Goal: Task Accomplishment & Management: Use online tool/utility

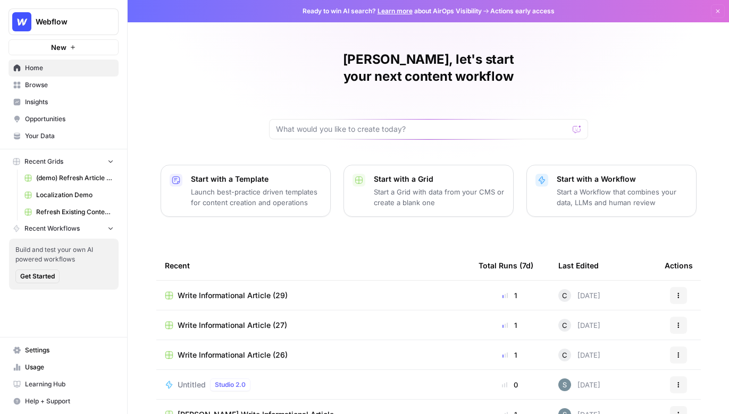
click at [46, 140] on span "Your Data" at bounding box center [69, 136] width 89 height 10
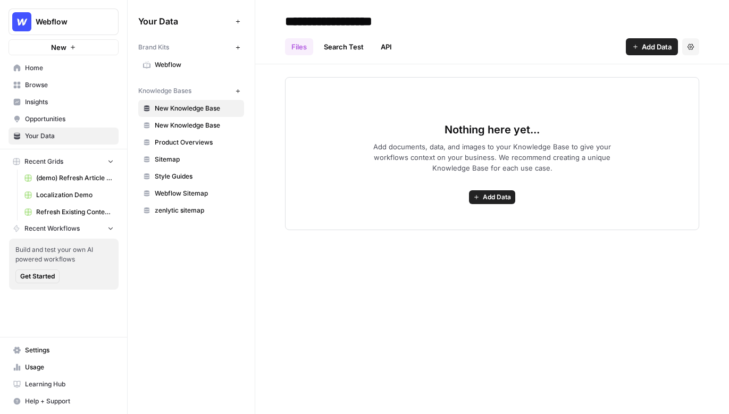
click at [168, 62] on span "Webflow" at bounding box center [197, 65] width 84 height 10
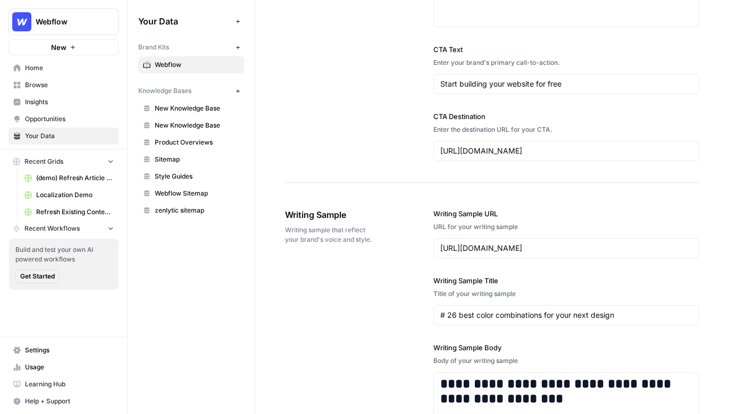
scroll to position [1084, 0]
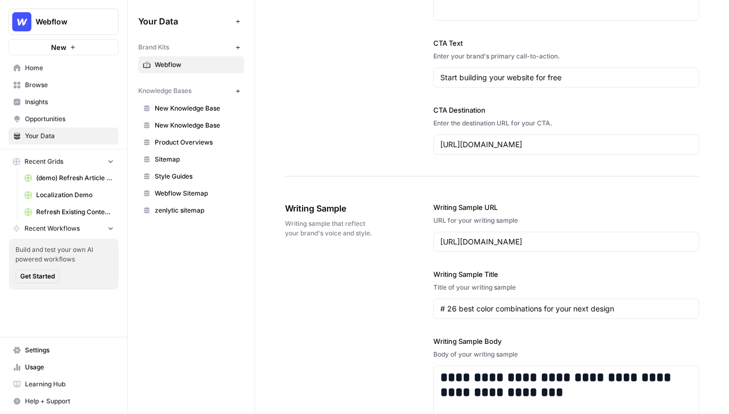
click at [46, 96] on link "Insights" at bounding box center [64, 102] width 110 height 17
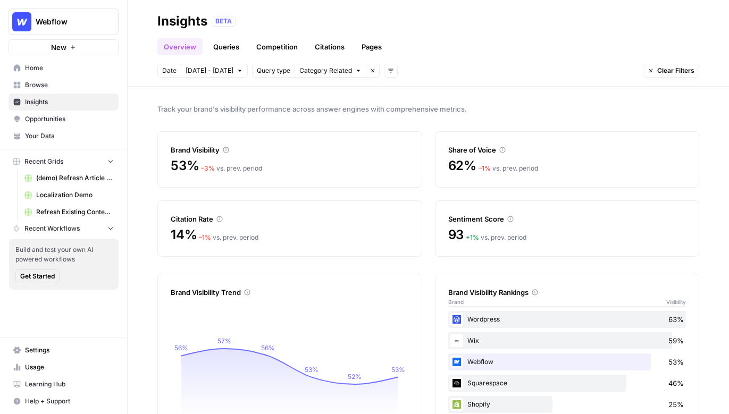
click at [212, 48] on link "Queries" at bounding box center [226, 46] width 39 height 17
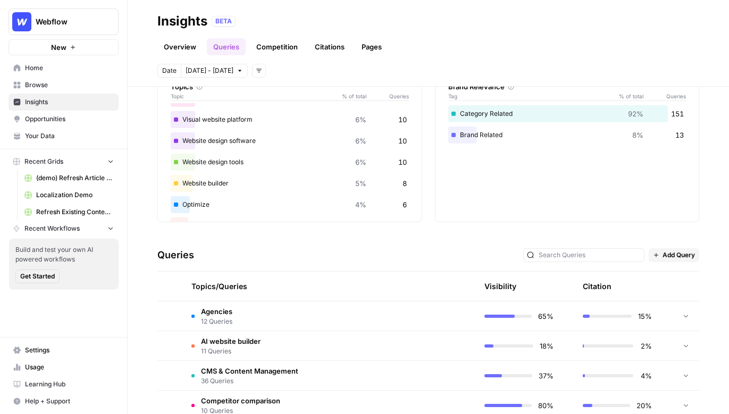
scroll to position [74, 0]
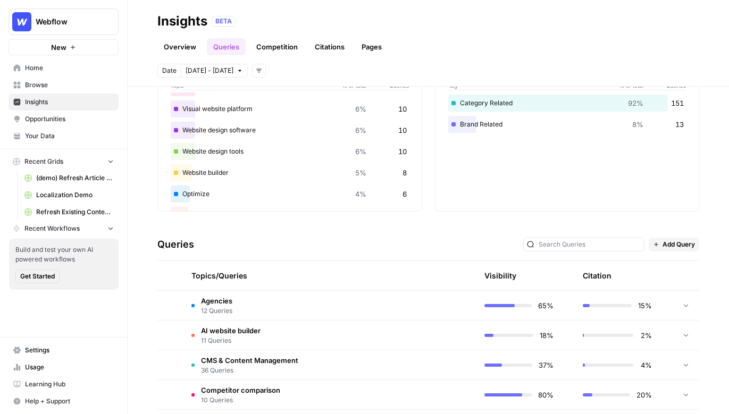
click at [251, 301] on td "Agencies 12 Queries" at bounding box center [279, 305] width 192 height 29
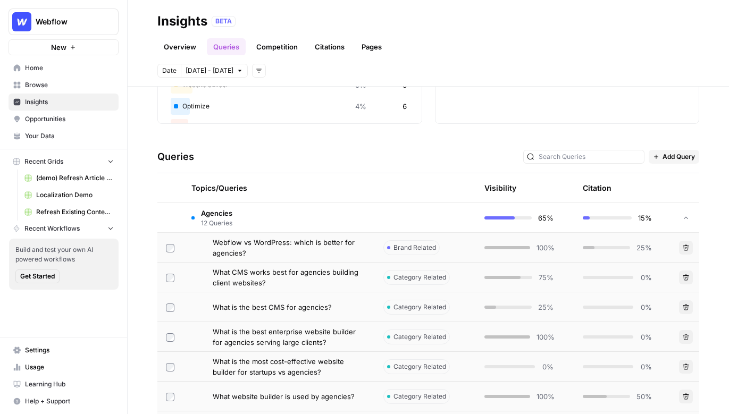
scroll to position [162, 0]
click at [307, 240] on span "Webflow vs WordPress: which is better for agencies?" at bounding box center [290, 246] width 154 height 21
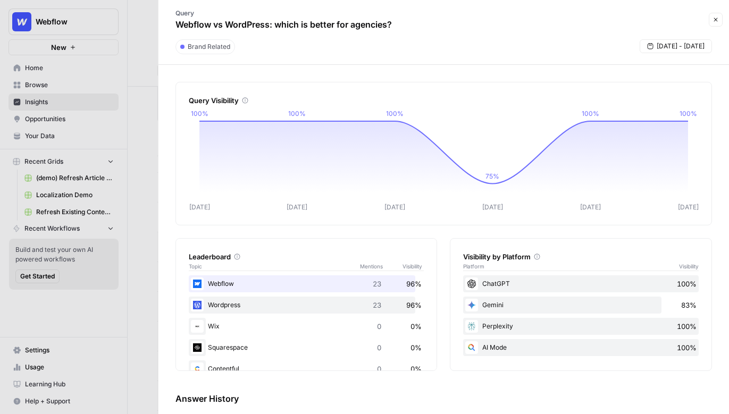
click at [716, 24] on button "Close" at bounding box center [715, 20] width 14 height 14
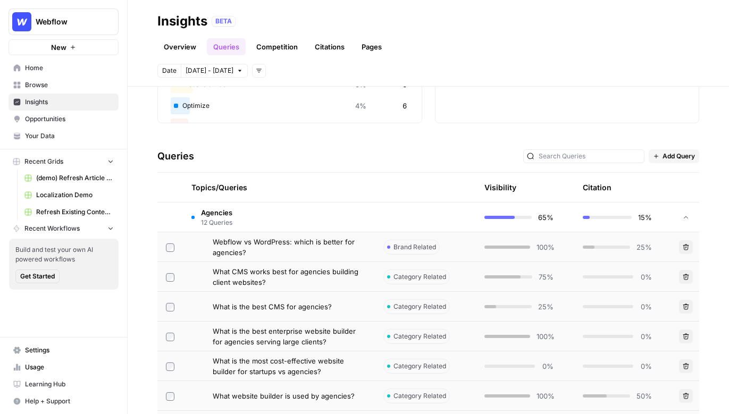
click at [261, 244] on span "Webflow vs WordPress: which is better for agencies?" at bounding box center [290, 246] width 154 height 21
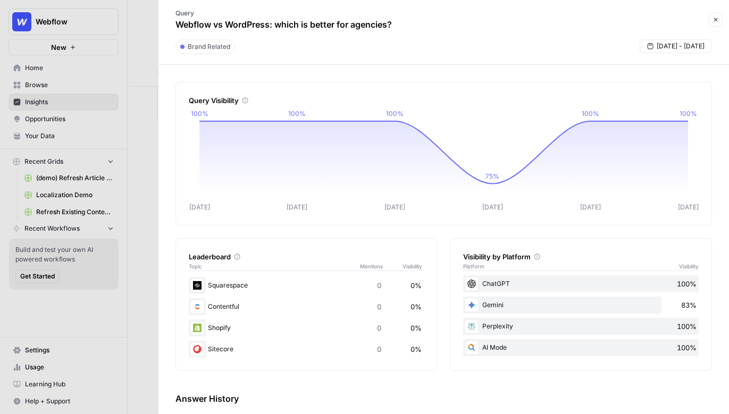
click at [709, 18] on button "Close" at bounding box center [715, 20] width 14 height 14
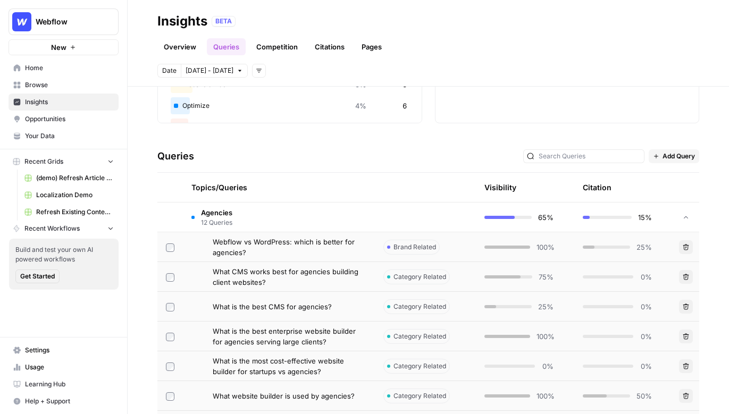
click at [268, 44] on link "Competition" at bounding box center [277, 46] width 54 height 17
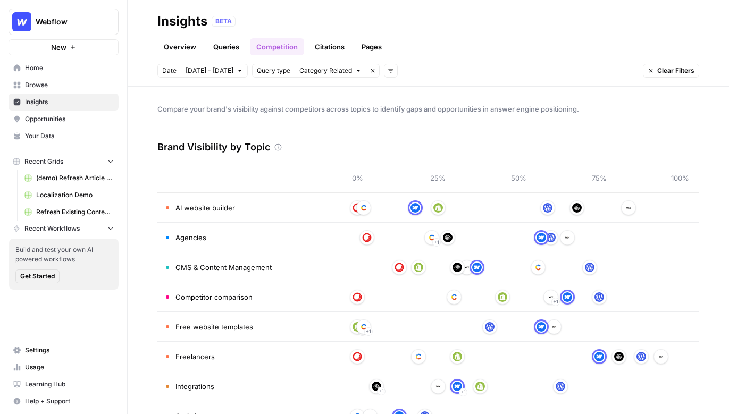
click at [336, 47] on link "Citations" at bounding box center [329, 46] width 43 height 17
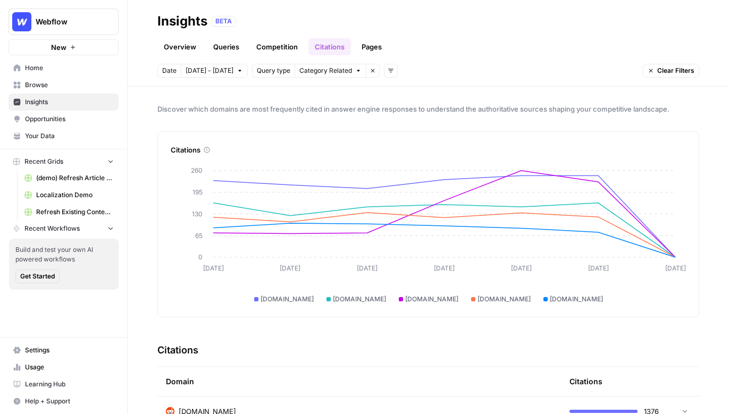
click at [372, 46] on link "Pages" at bounding box center [371, 46] width 33 height 17
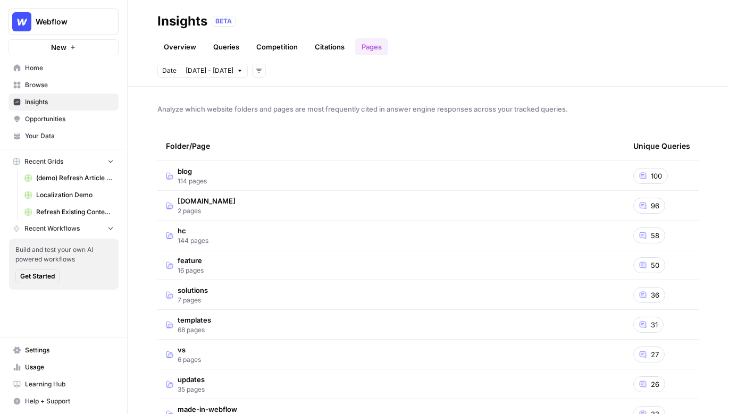
click at [649, 179] on div "100" at bounding box center [650, 176] width 35 height 16
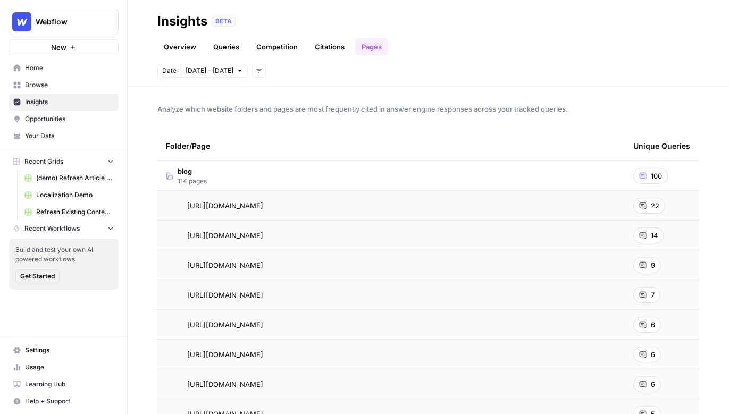
click at [645, 207] on icon at bounding box center [642, 205] width 6 height 6
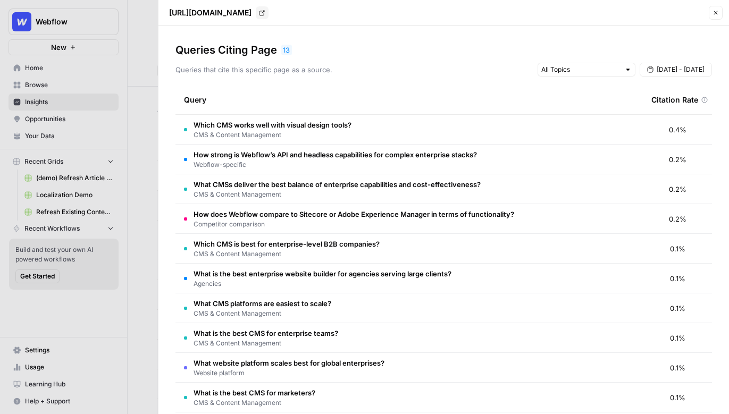
click at [315, 133] on span "CMS & Content Management" at bounding box center [272, 135] width 158 height 10
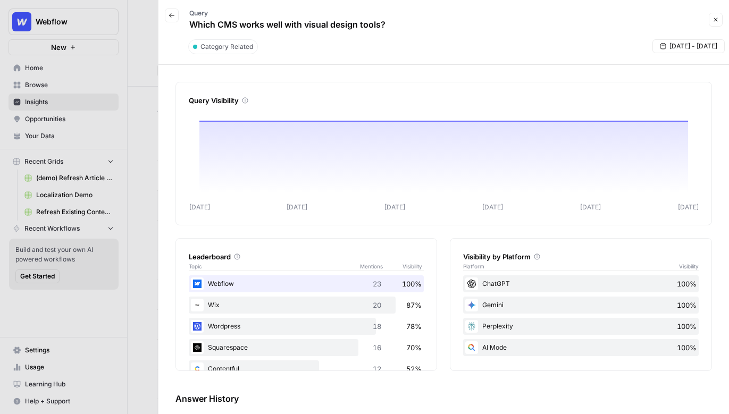
click at [170, 16] on icon "button" at bounding box center [171, 15] width 5 height 4
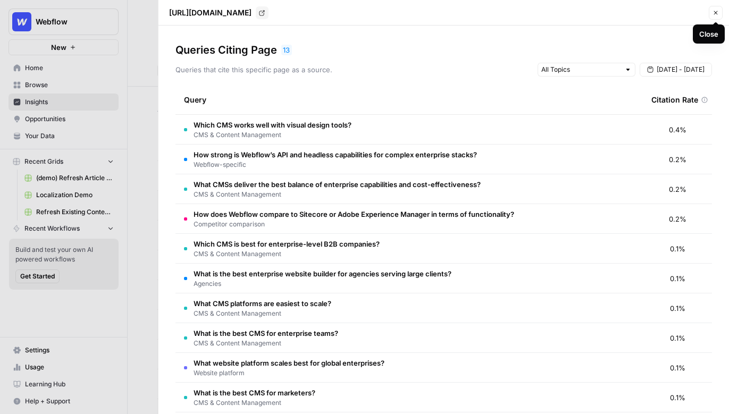
click at [715, 12] on icon "button" at bounding box center [716, 13] width 4 height 4
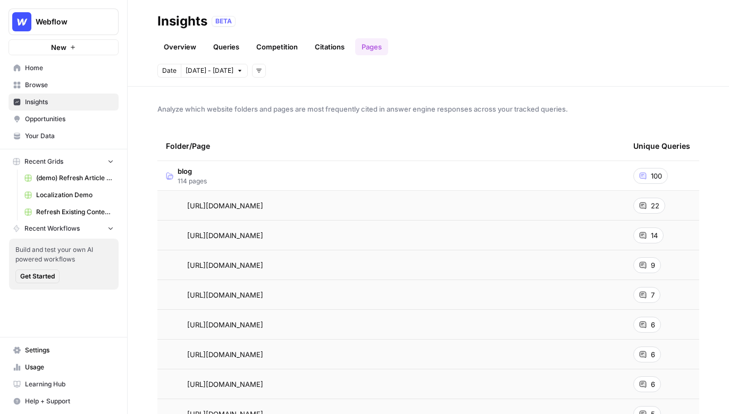
click at [55, 117] on span "Opportunities" at bounding box center [69, 119] width 89 height 10
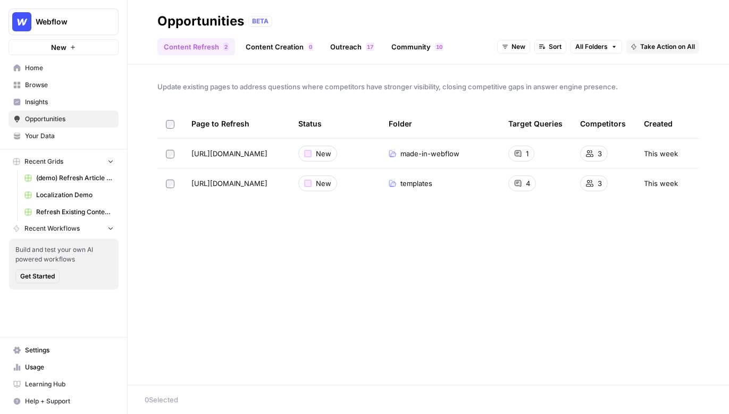
click at [523, 44] on span "New" at bounding box center [518, 47] width 14 height 10
click at [514, 67] on span "All Opportunities" at bounding box center [532, 70] width 54 height 11
click at [267, 42] on link "Content Creation 0" at bounding box center [279, 46] width 80 height 17
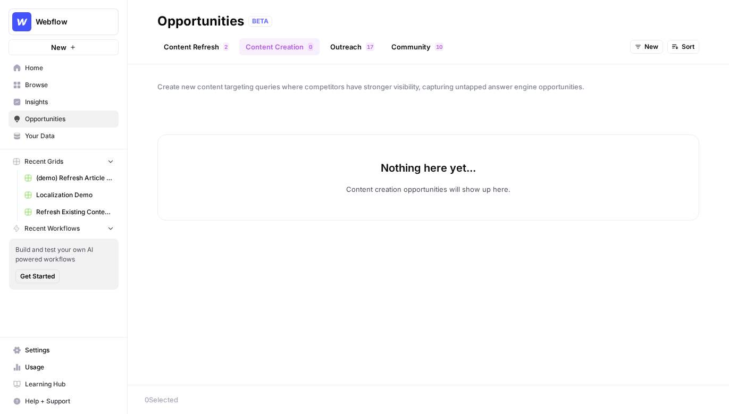
click at [192, 47] on link "Content Refresh 2" at bounding box center [196, 46] width 78 height 17
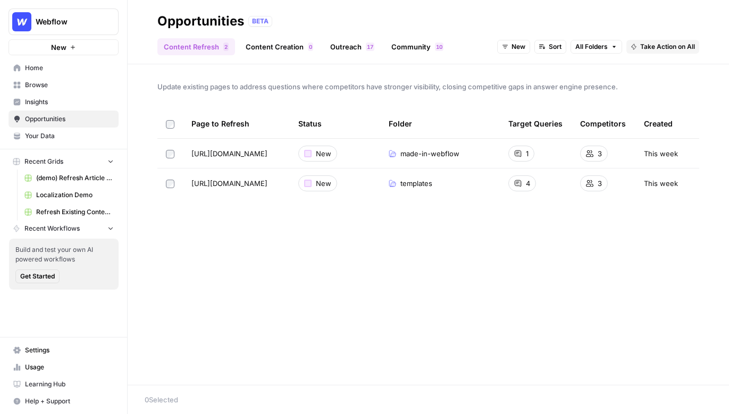
click at [504, 50] on button "New" at bounding box center [513, 47] width 33 height 14
click at [394, 18] on div "Opportunities BETA" at bounding box center [427, 21] width 541 height 17
click at [268, 47] on link "Content Creation 0" at bounding box center [279, 46] width 80 height 17
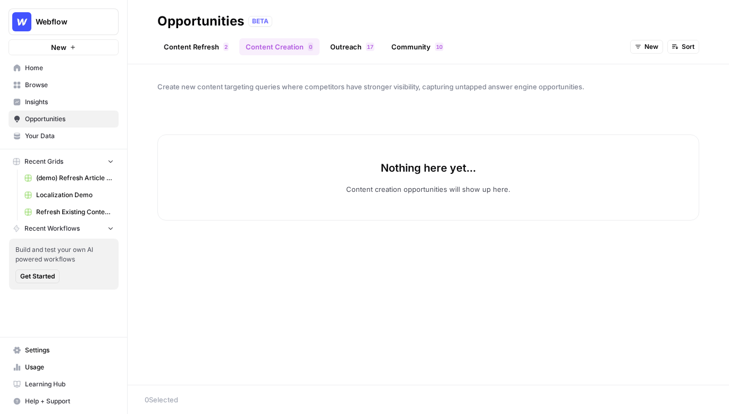
click at [644, 44] on span "New" at bounding box center [651, 47] width 14 height 10
click at [639, 70] on span "All Opportunities" at bounding box center [666, 70] width 54 height 11
click at [614, 43] on span "All Opportunities" at bounding box center [632, 47] width 50 height 10
click at [448, 18] on div "Opportunities BETA" at bounding box center [427, 21] width 541 height 17
click at [209, 45] on link "Content Refresh 2" at bounding box center [196, 46] width 78 height 17
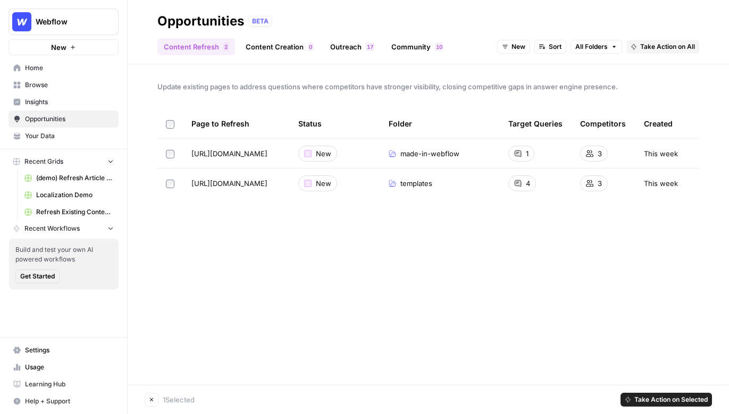
click at [346, 3] on header "Opportunities BETA Content Refresh 2 Content Creation 0 Outreach 7 1 Community …" at bounding box center [428, 32] width 601 height 64
click at [334, 44] on link "Outreach 7 1" at bounding box center [352, 46] width 57 height 17
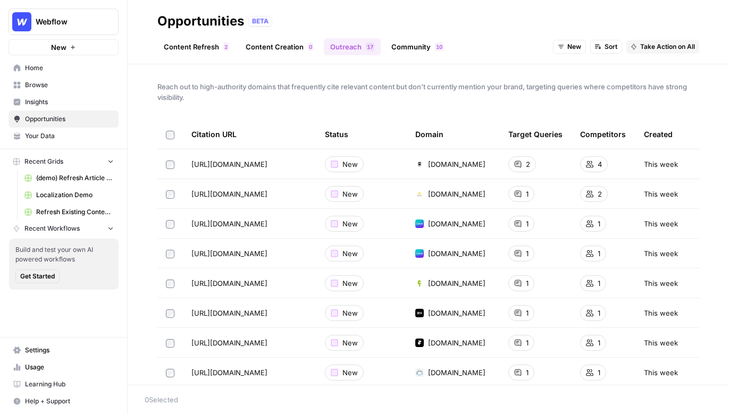
click at [411, 40] on link "Community 0 1" at bounding box center [417, 46] width 65 height 17
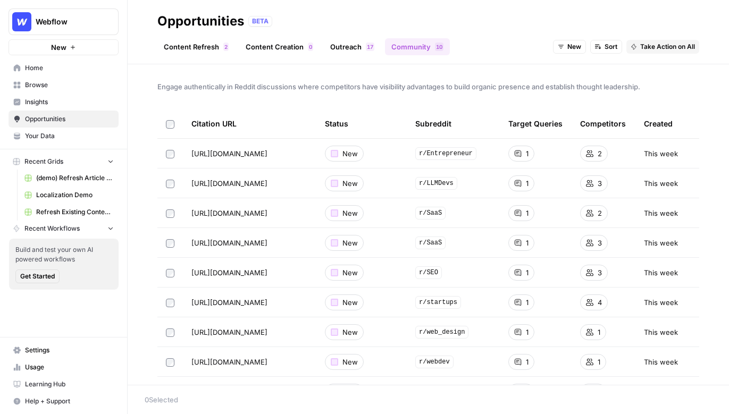
click at [30, 101] on span "Insights" at bounding box center [69, 102] width 89 height 10
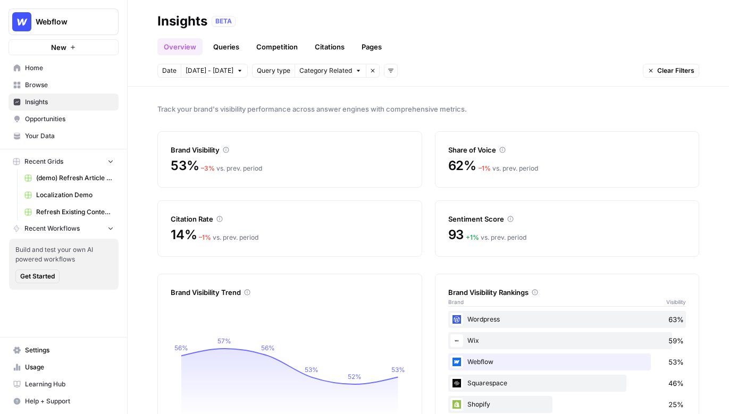
click at [35, 67] on span "Home" at bounding box center [69, 68] width 89 height 10
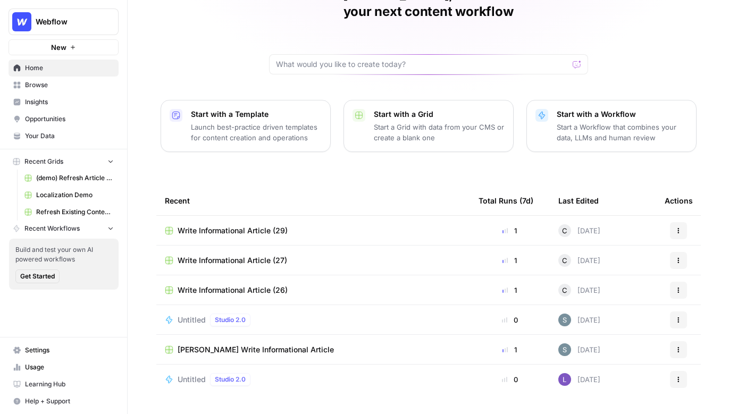
scroll to position [67, 0]
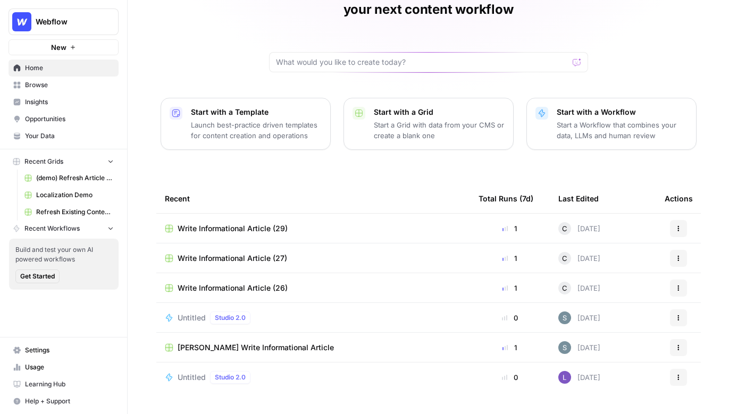
click at [56, 78] on link "Browse" at bounding box center [64, 85] width 110 height 17
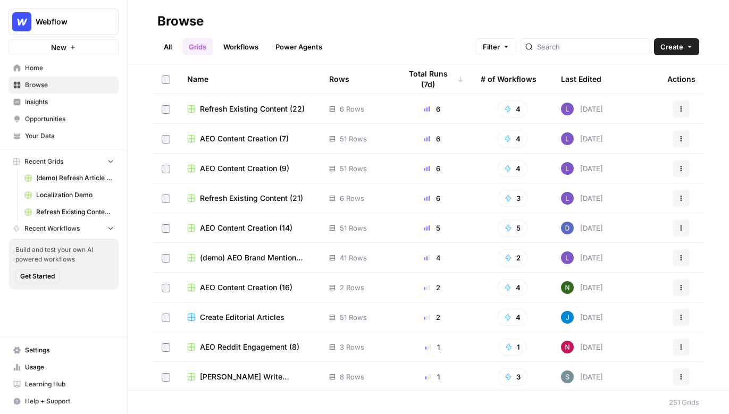
click at [56, 50] on span "New" at bounding box center [58, 47] width 15 height 11
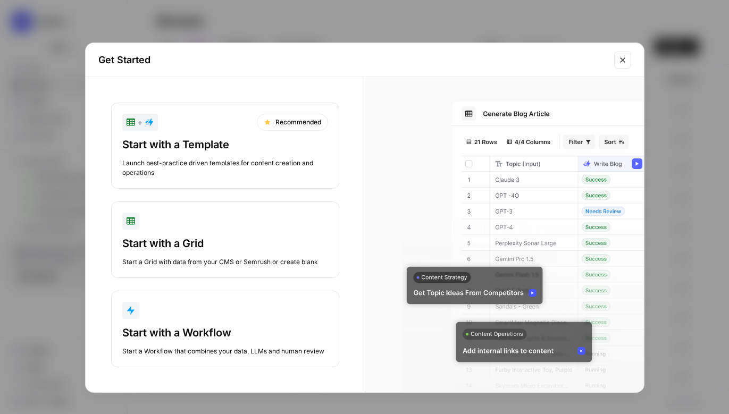
scroll to position [1, 0]
click at [185, 137] on div "Start with a Template" at bounding box center [225, 144] width 206 height 15
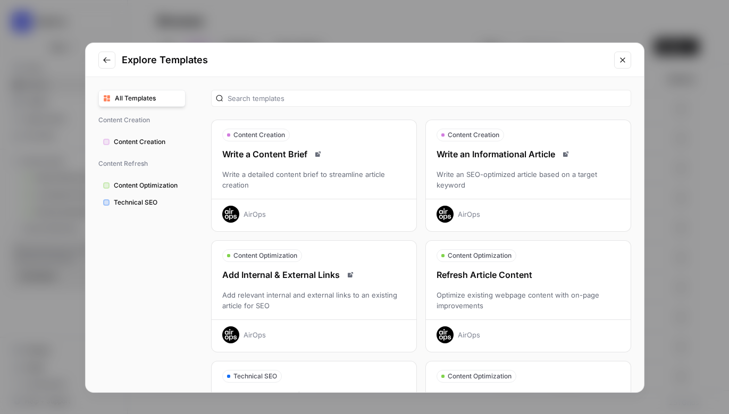
click at [510, 129] on div "Content Creation" at bounding box center [528, 135] width 205 height 13
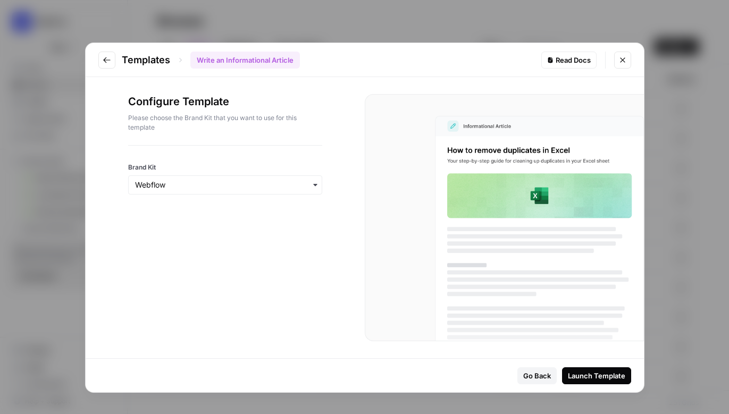
click at [581, 376] on div "Launch Template" at bounding box center [596, 375] width 57 height 11
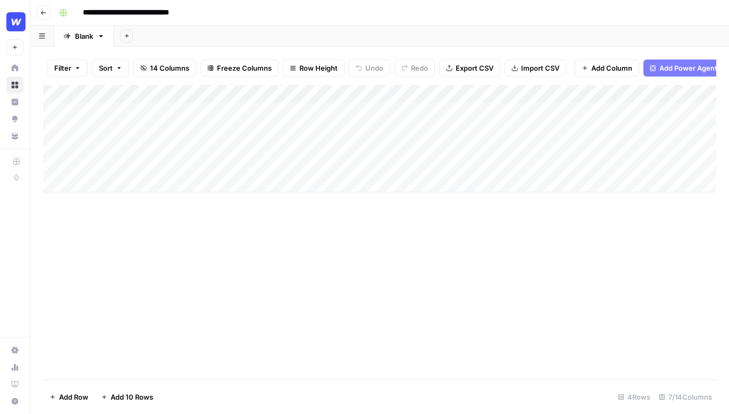
click at [301, 112] on div "Add Column" at bounding box center [379, 138] width 673 height 107
click at [370, 108] on div "Add Column" at bounding box center [379, 138] width 673 height 107
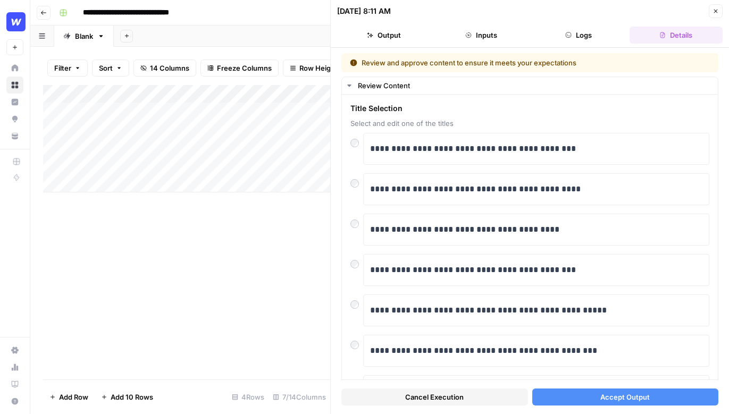
click at [624, 398] on span "Accept Output" at bounding box center [624, 397] width 49 height 11
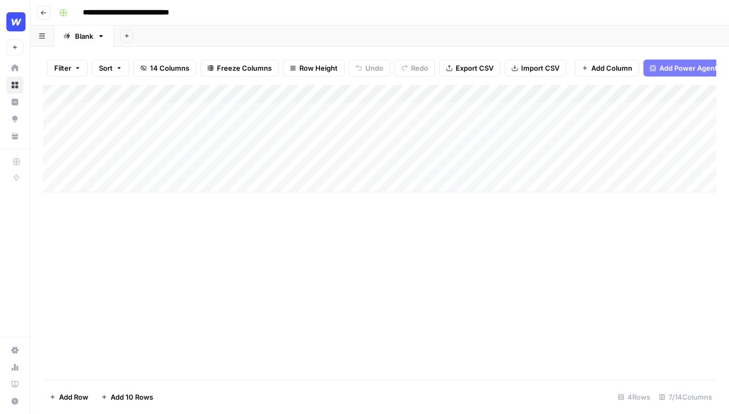
click at [549, 111] on div "Add Column" at bounding box center [379, 138] width 673 height 107
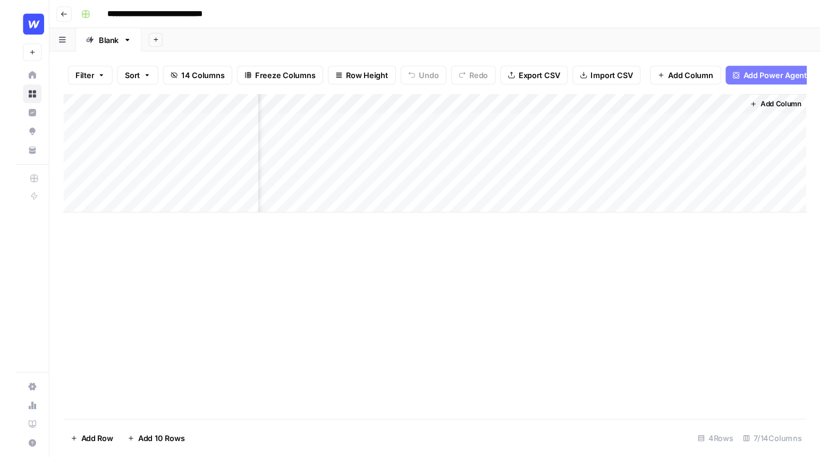
scroll to position [0, 310]
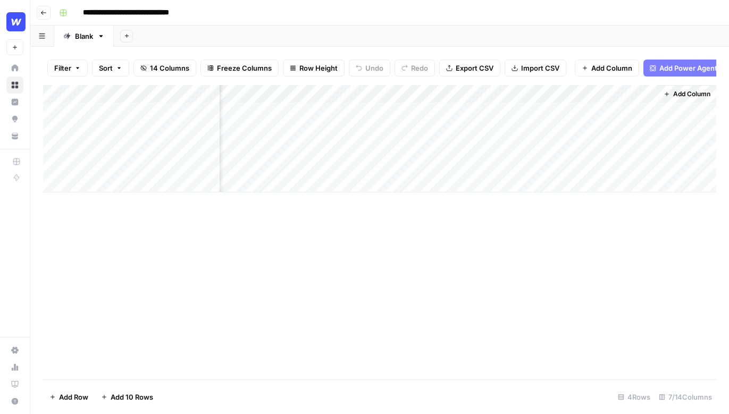
click at [417, 111] on div "Add Column" at bounding box center [379, 138] width 673 height 107
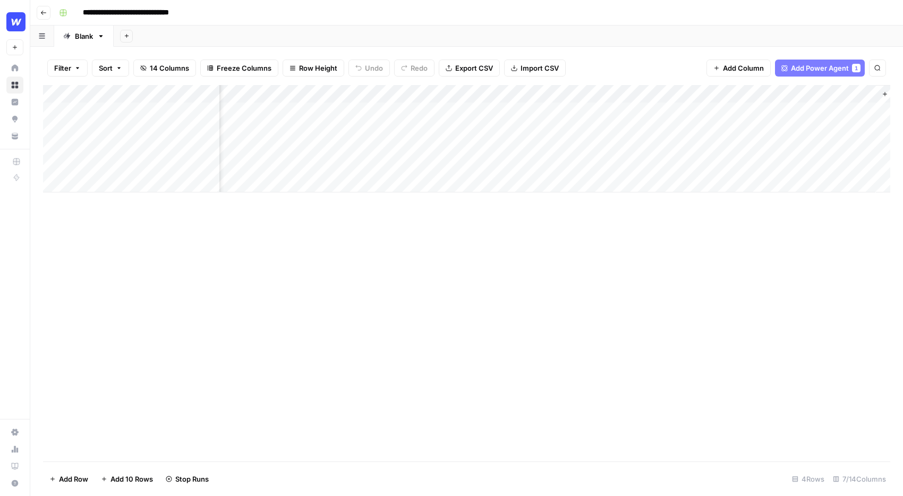
scroll to position [0, 0]
click at [358, 95] on div "Add Column" at bounding box center [467, 138] width 848 height 107
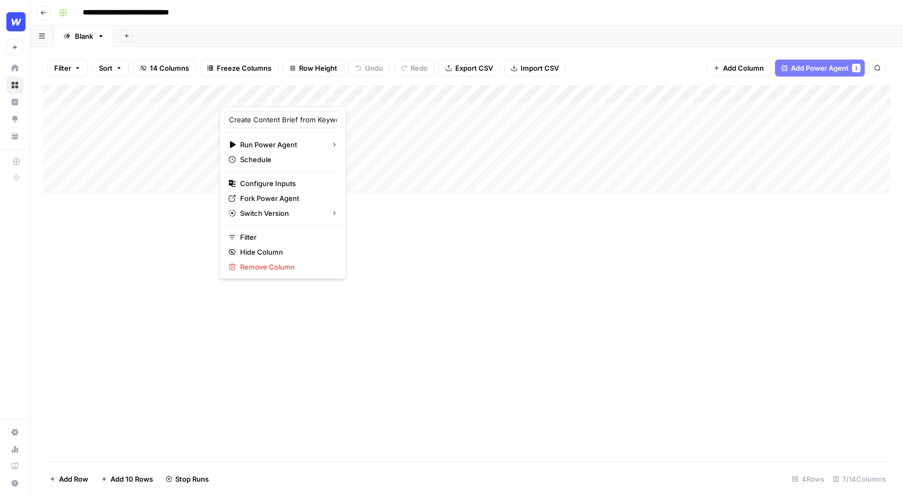
click at [333, 7] on div "**********" at bounding box center [474, 12] width 838 height 17
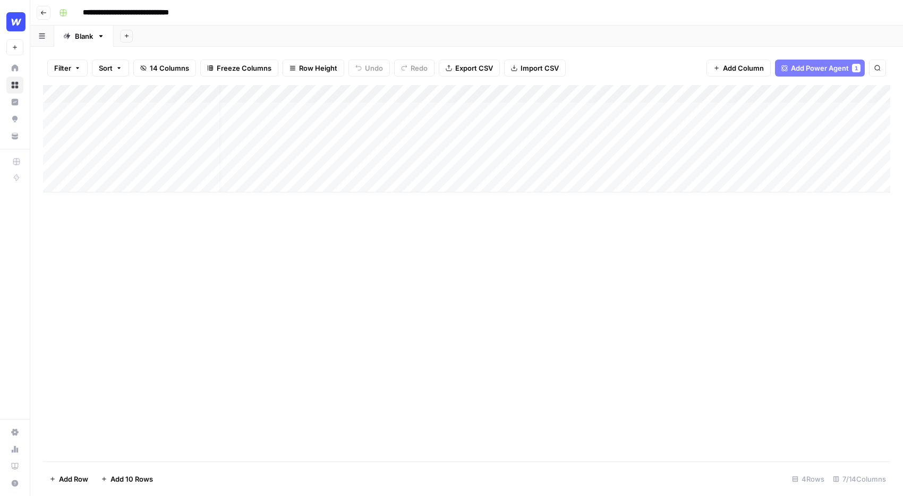
scroll to position [0, 18]
click at [728, 113] on div "Add Column" at bounding box center [467, 138] width 848 height 107
click at [728, 110] on div "Add Column" at bounding box center [467, 138] width 848 height 107
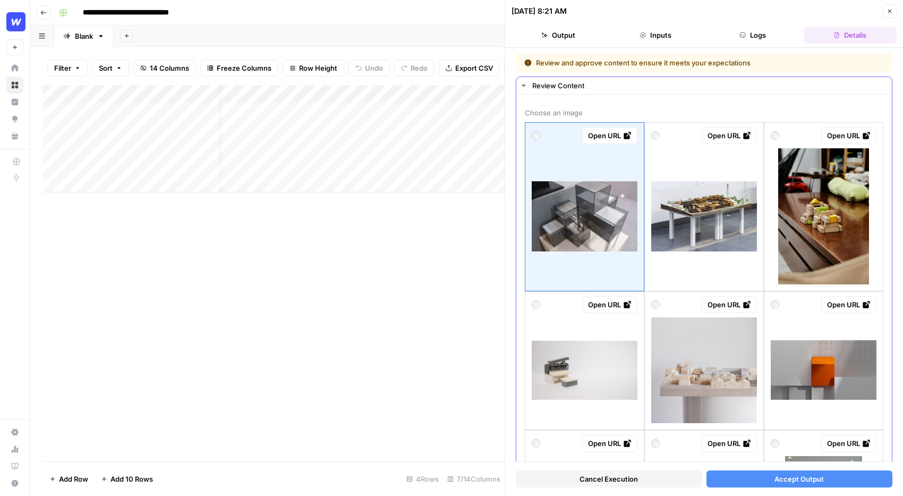
click at [728, 133] on div "Open URL" at bounding box center [824, 135] width 106 height 17
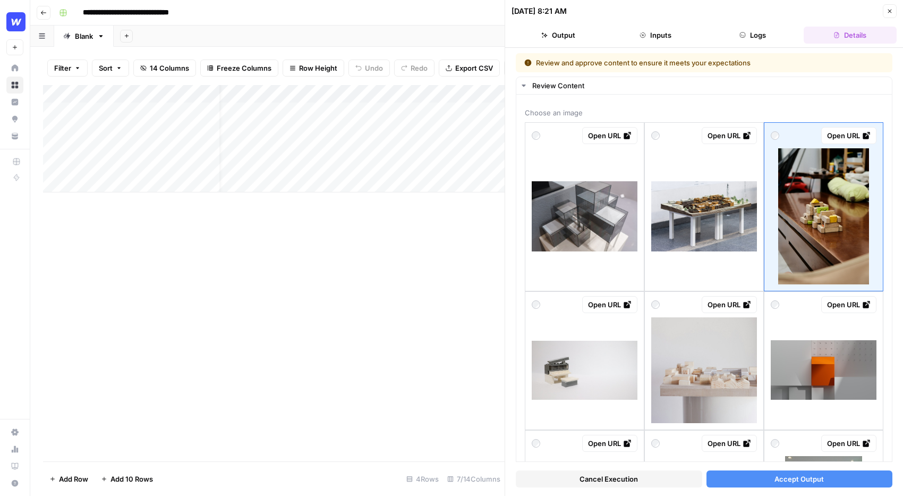
click at [728, 413] on button "Accept Output" at bounding box center [800, 478] width 187 height 17
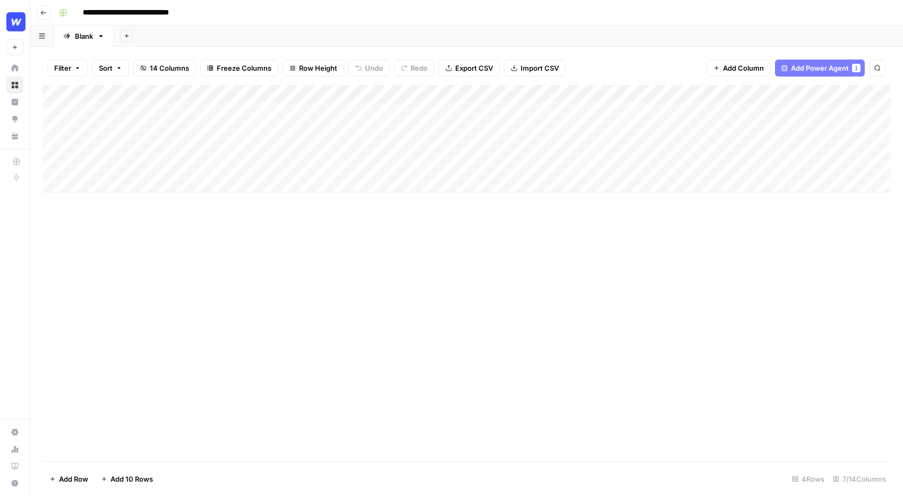
click at [359, 95] on div "Add Column" at bounding box center [467, 138] width 848 height 107
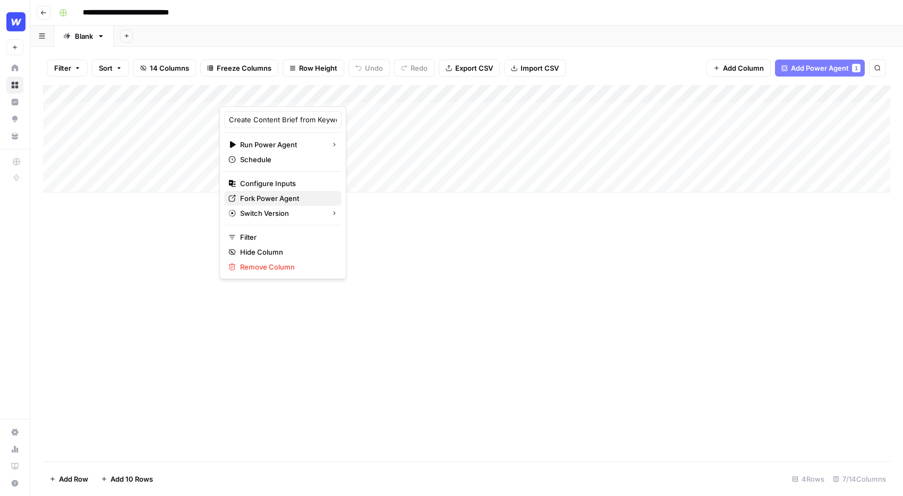
click at [260, 198] on span "Fork Power Agent" at bounding box center [286, 198] width 93 height 11
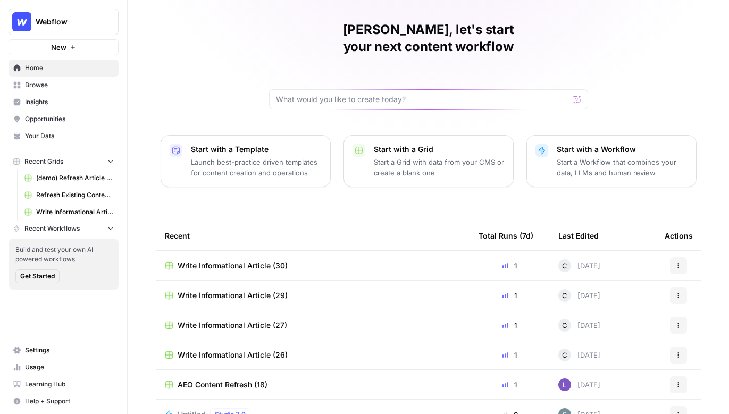
scroll to position [36, 0]
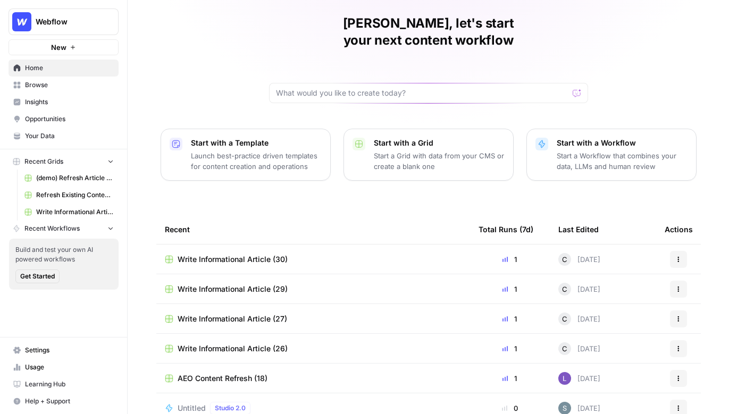
click at [32, 84] on span "Browse" at bounding box center [69, 85] width 89 height 10
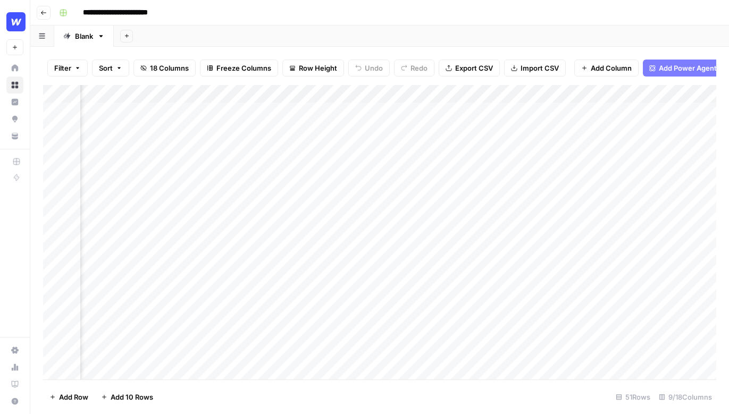
scroll to position [0, 73]
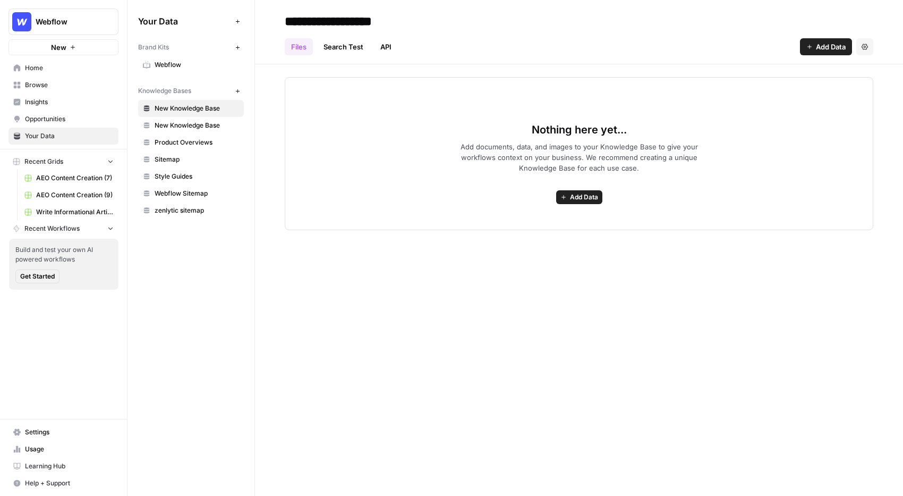
click at [162, 56] on link "Webflow" at bounding box center [191, 64] width 106 height 17
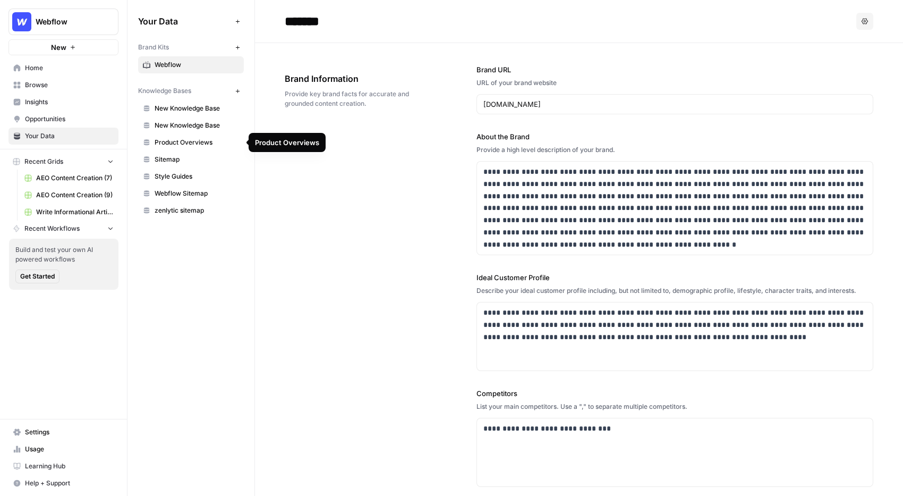
click at [157, 138] on span "Product Overviews" at bounding box center [197, 143] width 84 height 10
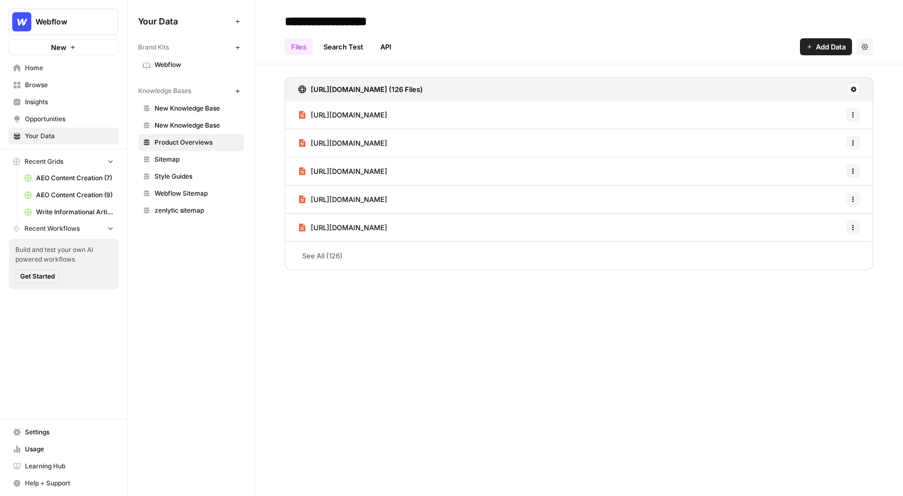
click at [168, 62] on span "Webflow" at bounding box center [197, 65] width 84 height 10
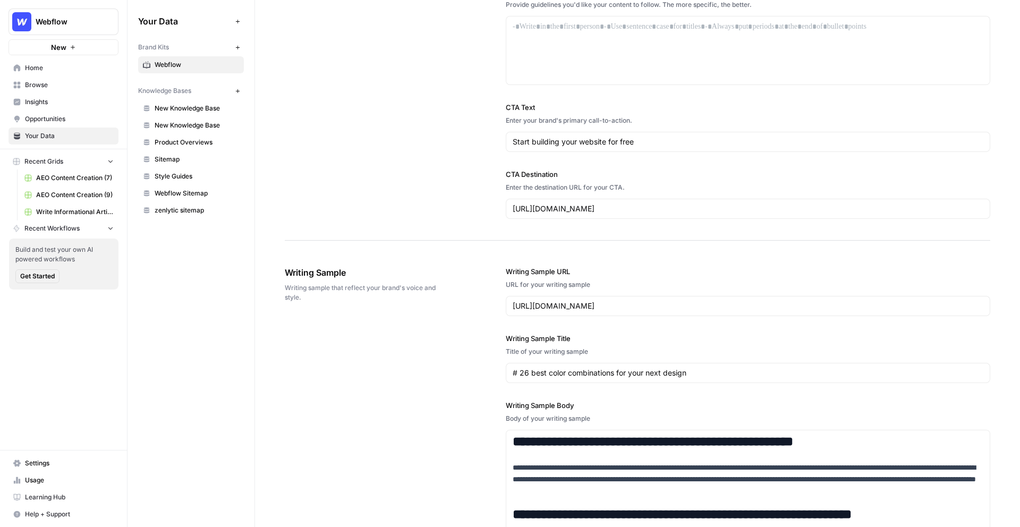
scroll to position [925, 0]
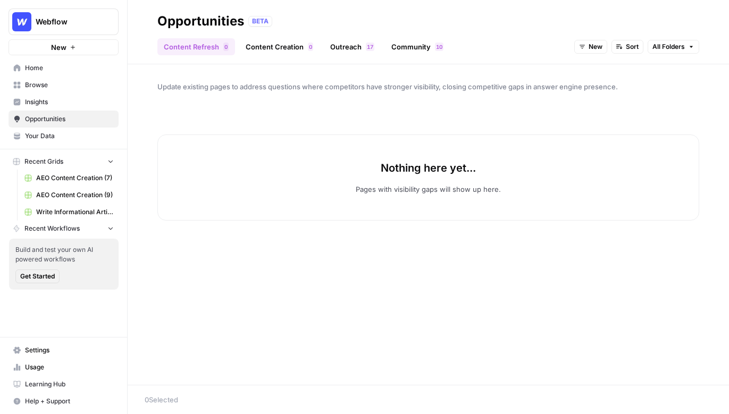
click at [352, 44] on link "Outreach 7 1" at bounding box center [352, 46] width 57 height 17
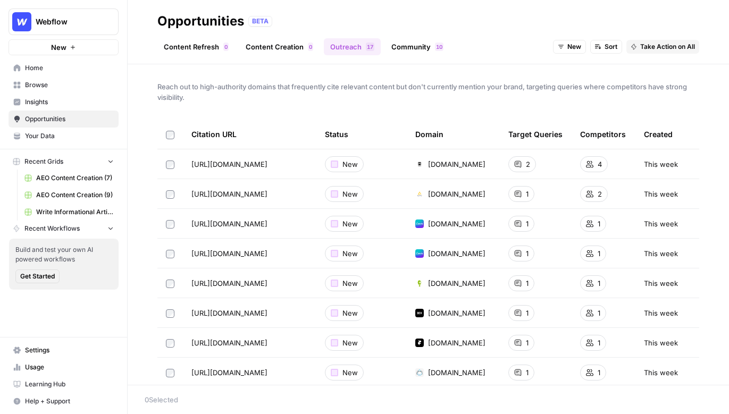
click at [213, 50] on link "Content Refresh 0" at bounding box center [196, 46] width 78 height 17
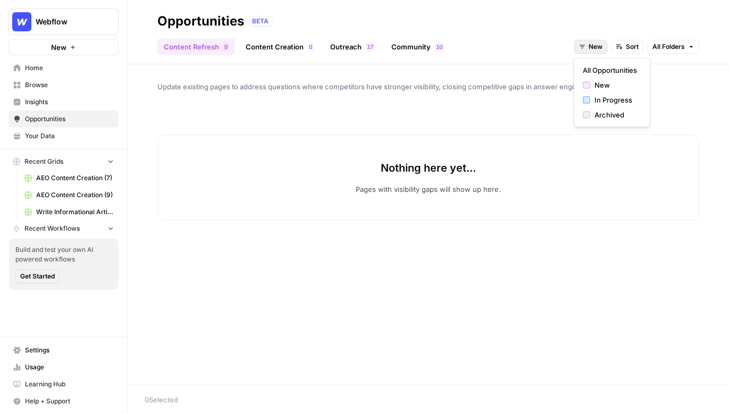
click at [583, 44] on icon "button" at bounding box center [582, 47] width 6 height 6
click at [594, 66] on span "All Opportunities" at bounding box center [609, 70] width 54 height 11
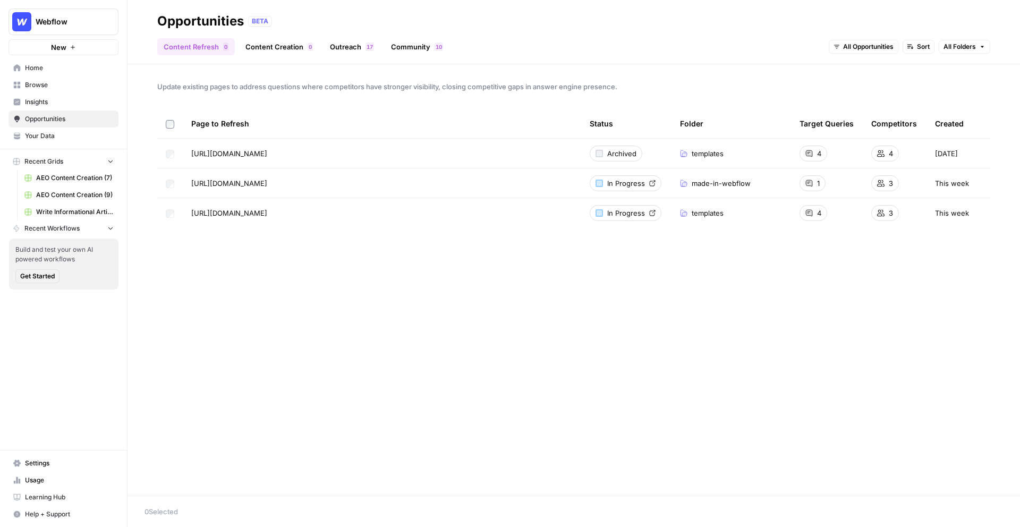
click at [275, 47] on link "Content Creation 0" at bounding box center [279, 46] width 80 height 17
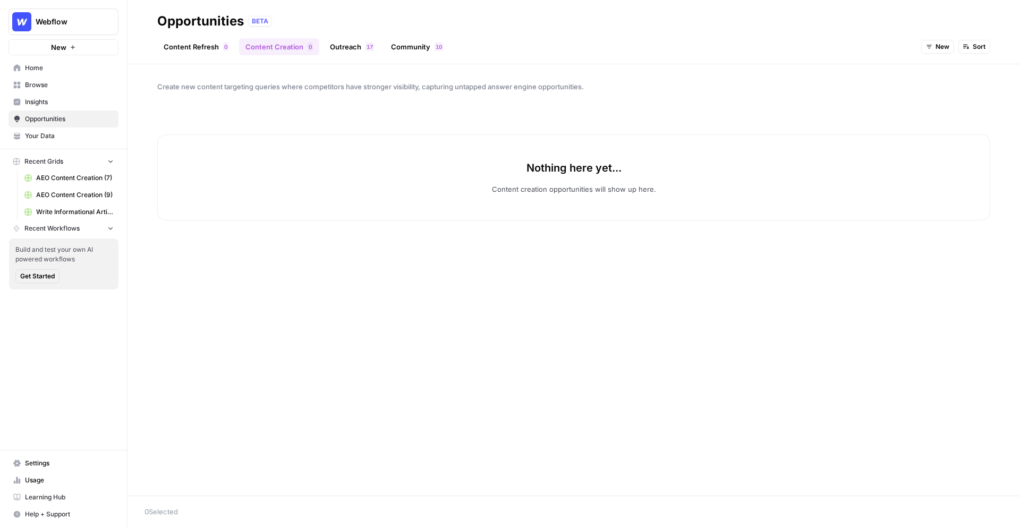
click at [728, 51] on span "New" at bounding box center [943, 47] width 14 height 10
click at [728, 71] on span "All Opportunities" at bounding box center [957, 70] width 54 height 11
click at [354, 48] on link "Outreach 7 1" at bounding box center [352, 46] width 57 height 17
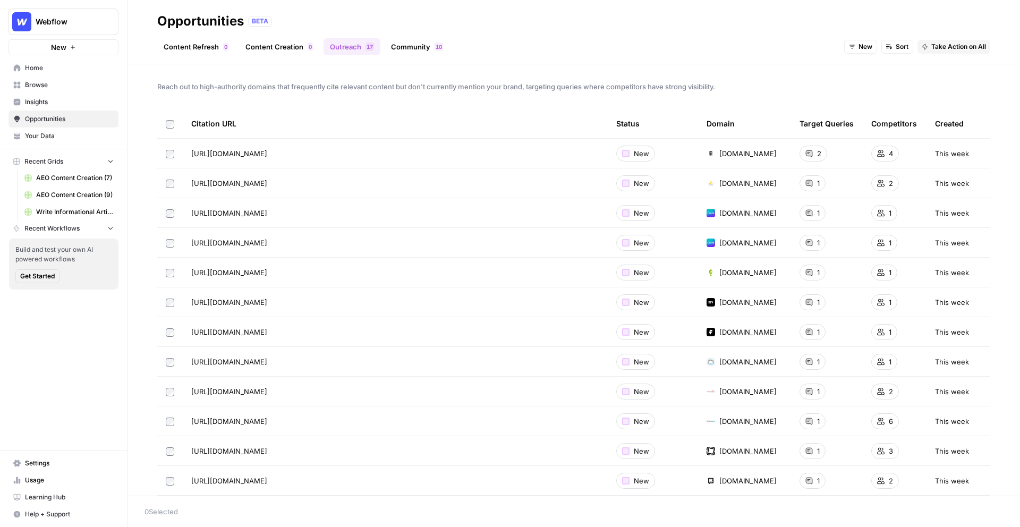
click at [435, 45] on div "0 1" at bounding box center [439, 47] width 9 height 9
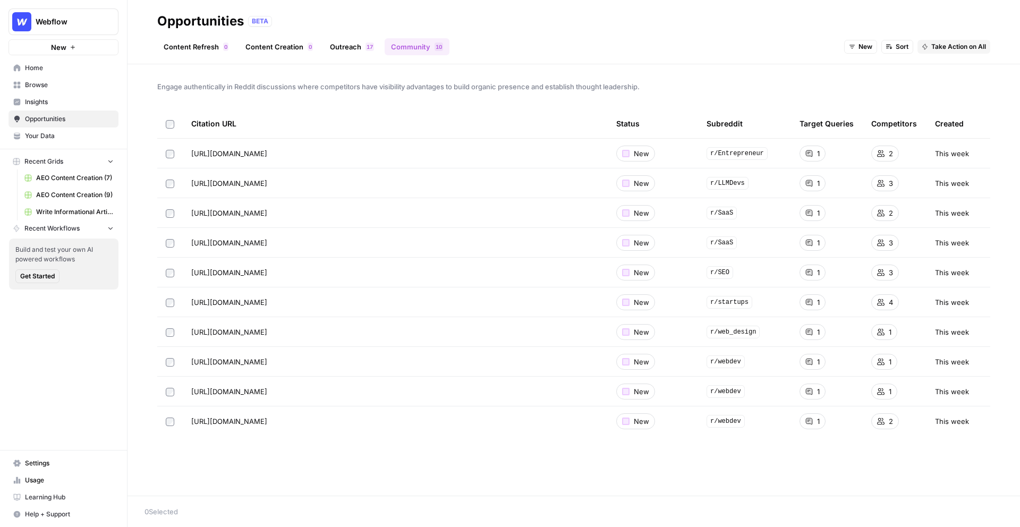
click at [190, 44] on link "Content Refresh 0" at bounding box center [196, 46] width 78 height 17
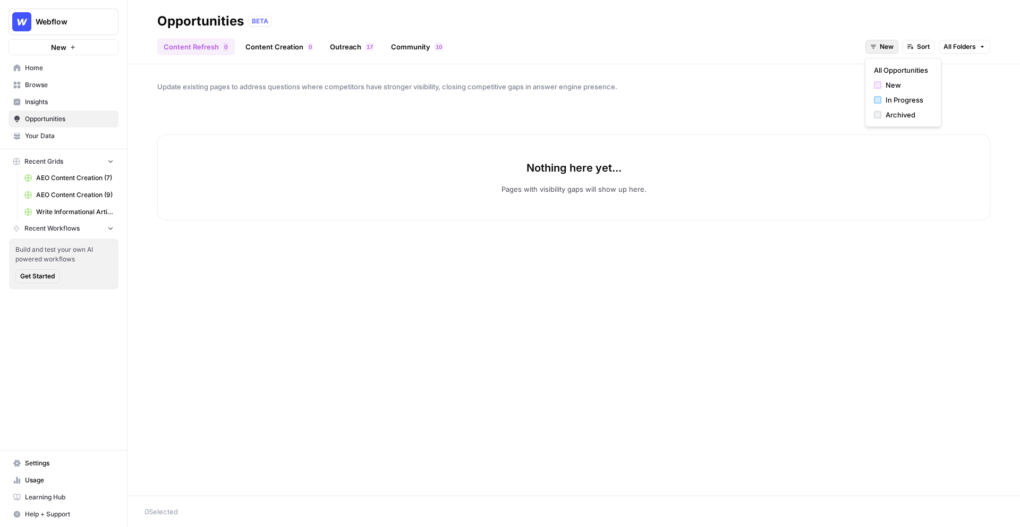
click at [728, 46] on button "New" at bounding box center [882, 47] width 33 height 14
click at [728, 67] on span "All Opportunities" at bounding box center [901, 70] width 54 height 11
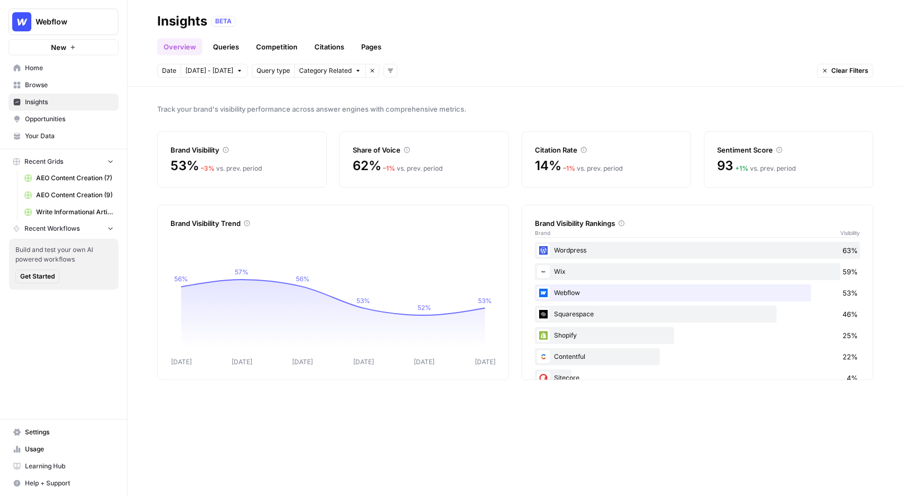
click at [226, 151] on icon at bounding box center [226, 150] width 6 height 6
click at [228, 43] on link "Queries" at bounding box center [226, 46] width 39 height 17
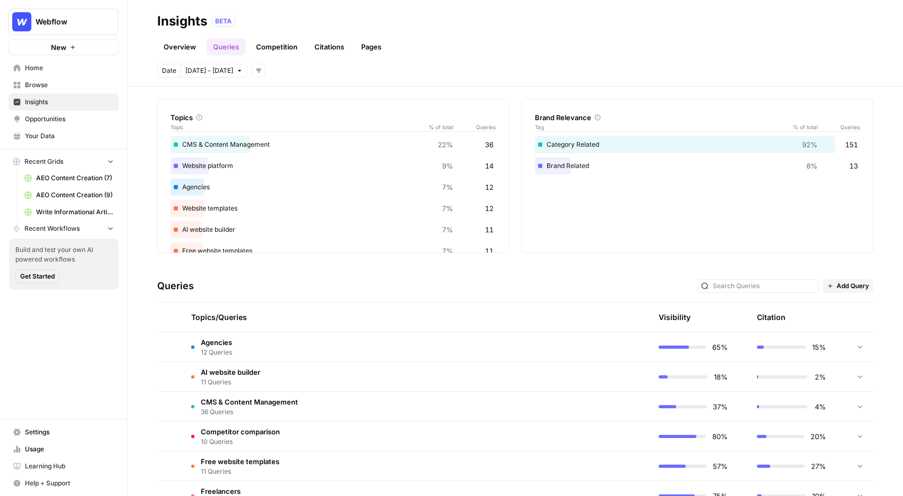
scroll to position [67, 0]
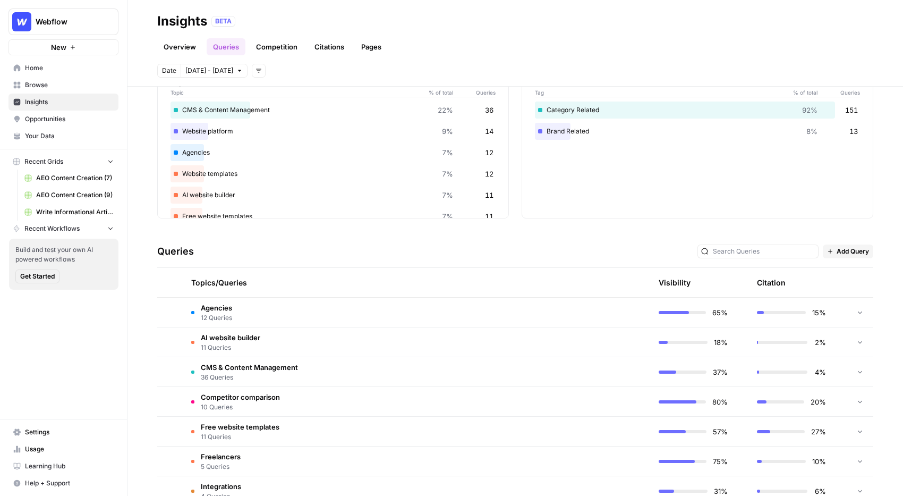
click at [231, 307] on span "Agencies" at bounding box center [216, 307] width 31 height 11
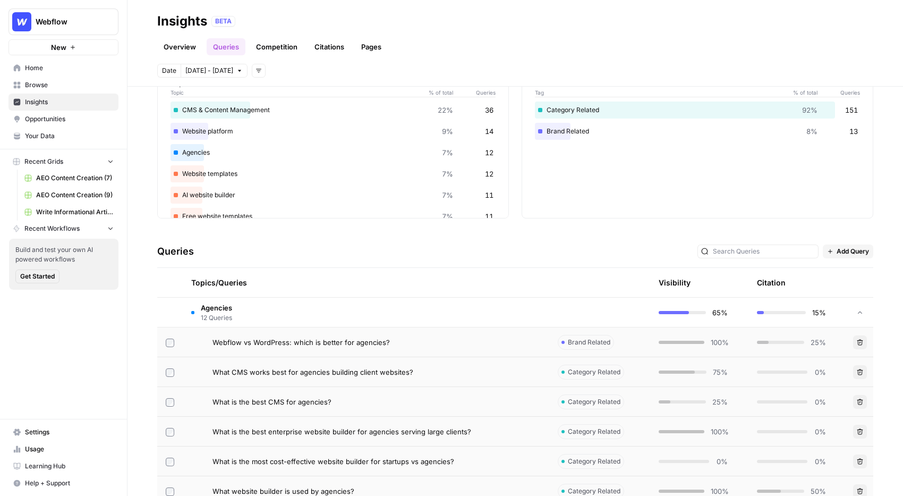
click at [316, 337] on span "Webflow vs WordPress: which is better for agencies?" at bounding box center [301, 342] width 177 height 11
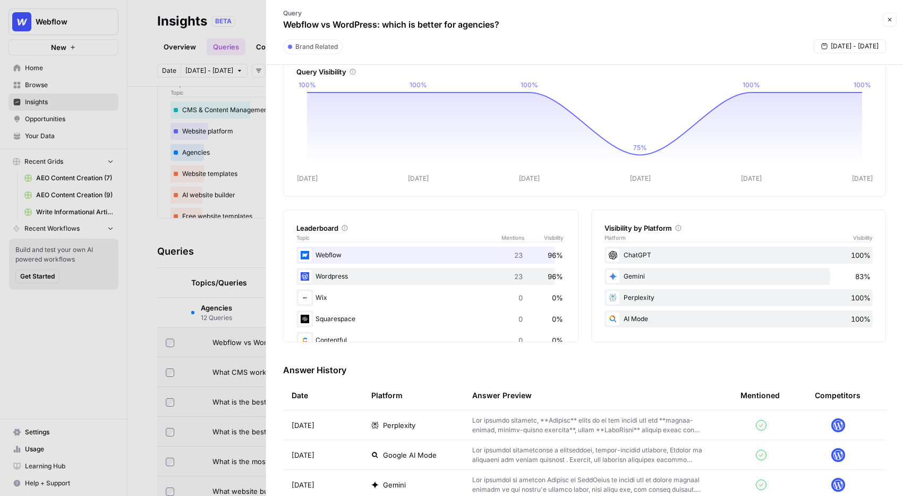
scroll to position [37, 0]
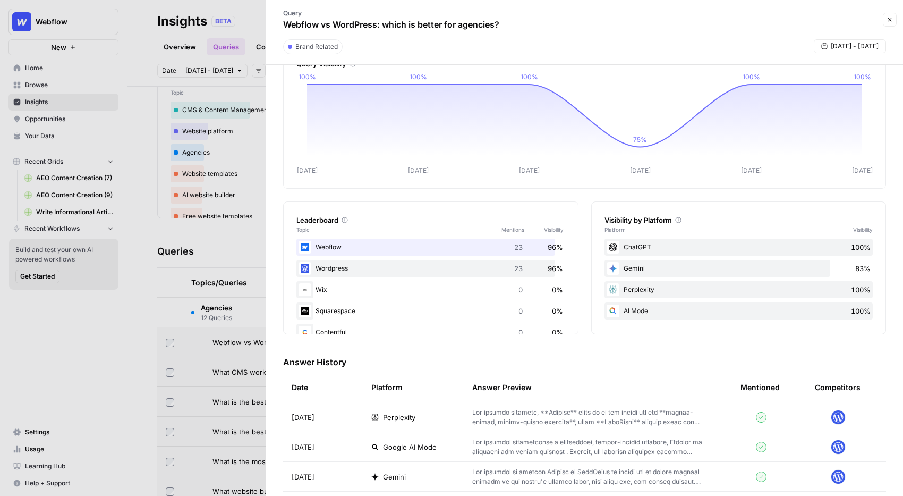
click at [728, 18] on icon "button" at bounding box center [890, 19] width 6 height 6
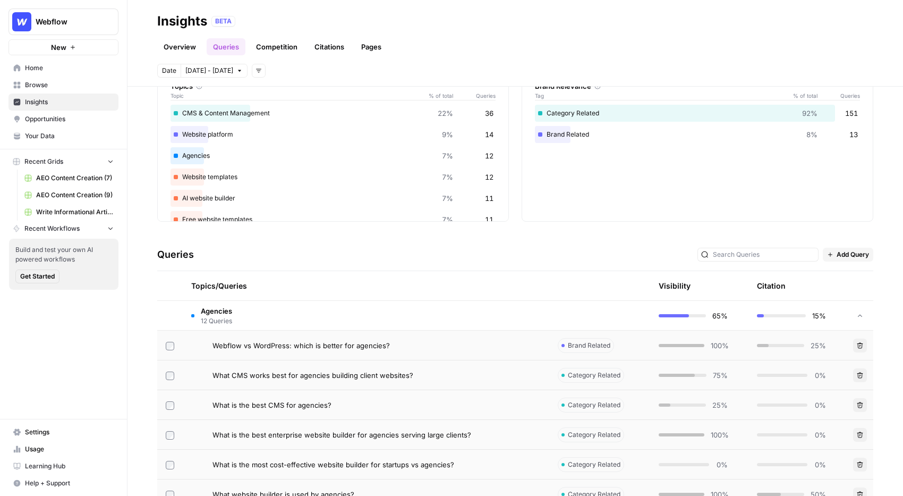
scroll to position [63, 0]
click at [268, 37] on div "Overview Queries Competition Citations Pages" at bounding box center [515, 43] width 716 height 26
click at [272, 43] on link "Competition" at bounding box center [277, 46] width 54 height 17
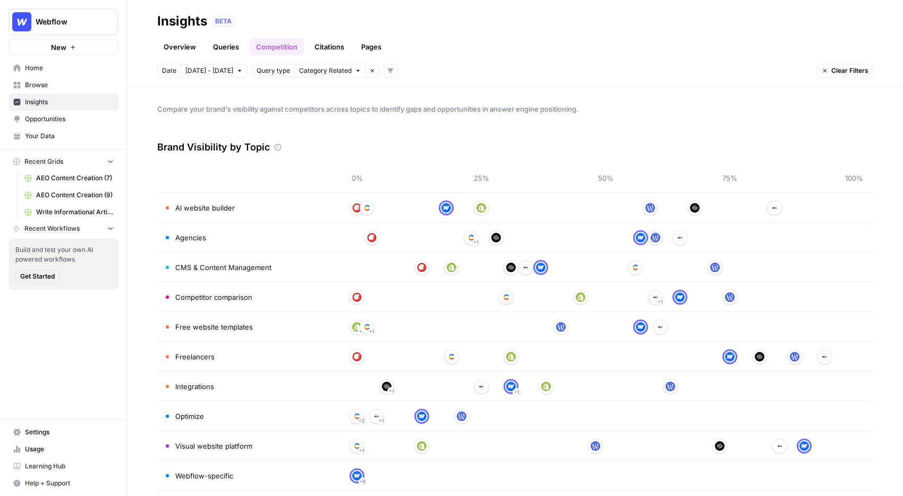
click at [226, 45] on link "Queries" at bounding box center [226, 46] width 39 height 17
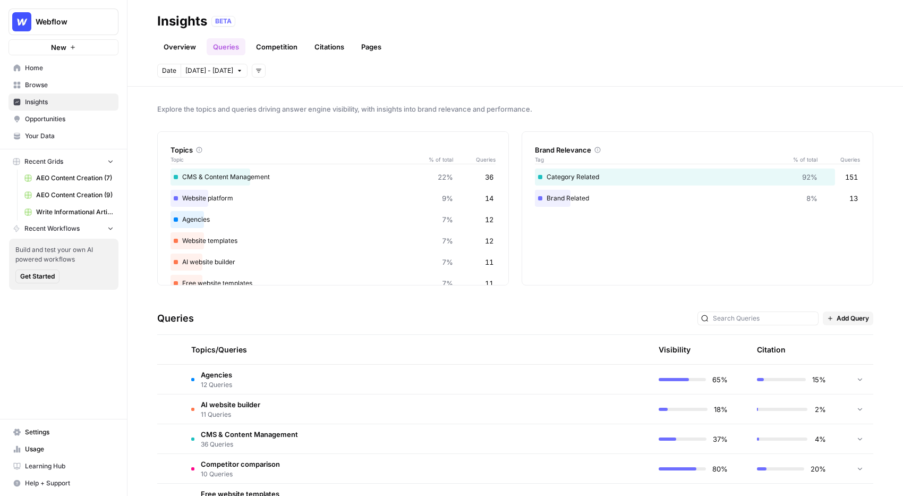
click at [279, 40] on link "Competition" at bounding box center [277, 46] width 54 height 17
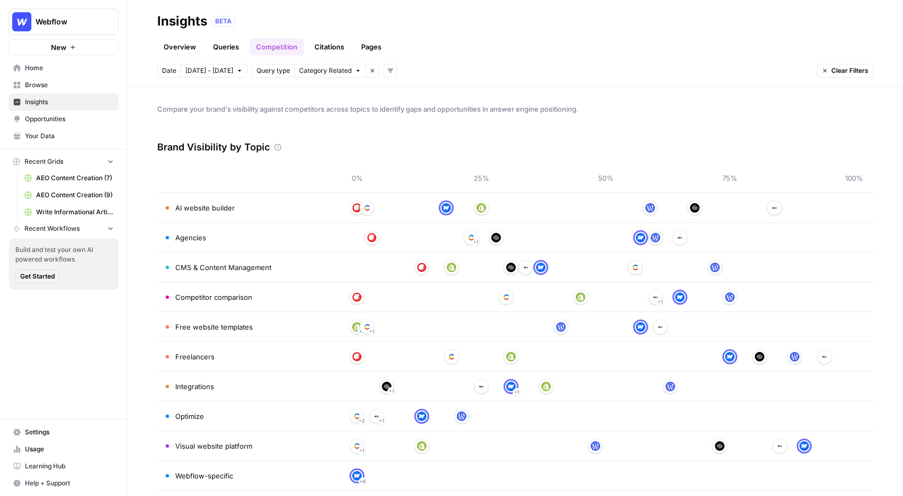
click at [228, 47] on link "Queries" at bounding box center [226, 46] width 39 height 17
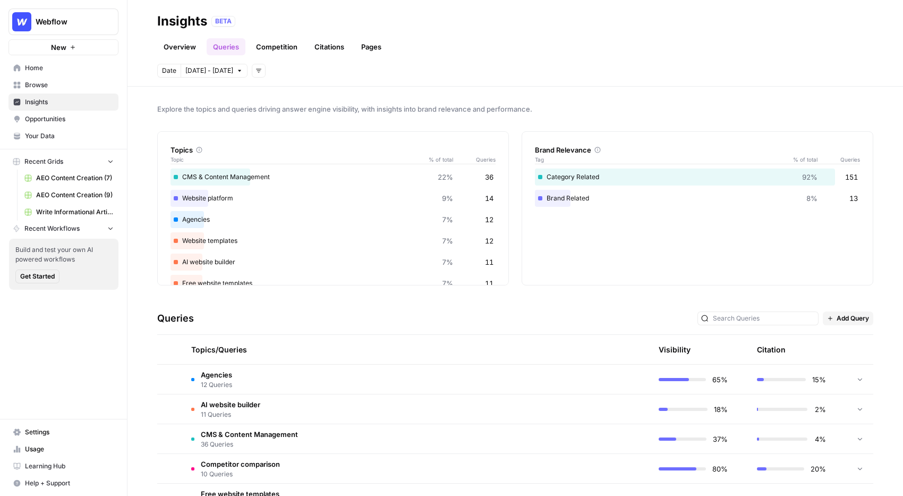
click at [208, 371] on span "Agencies" at bounding box center [216, 374] width 31 height 11
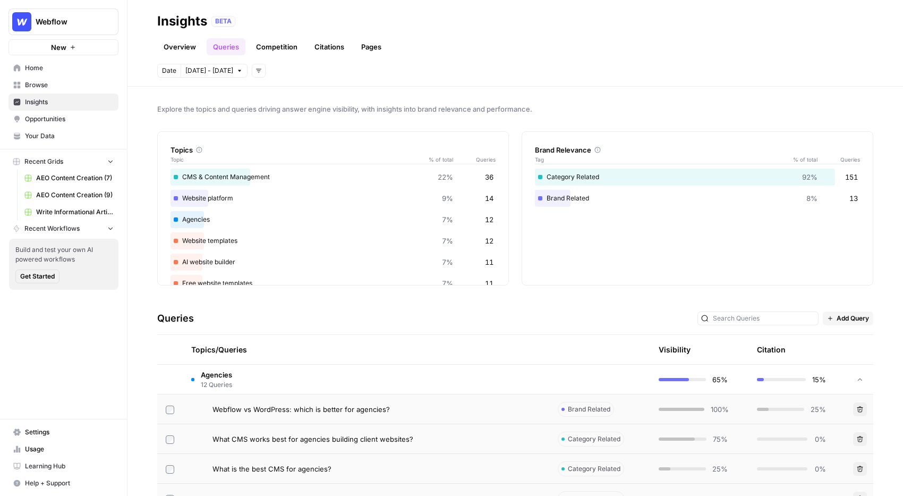
click at [217, 380] on span "12 Queries" at bounding box center [216, 385] width 31 height 10
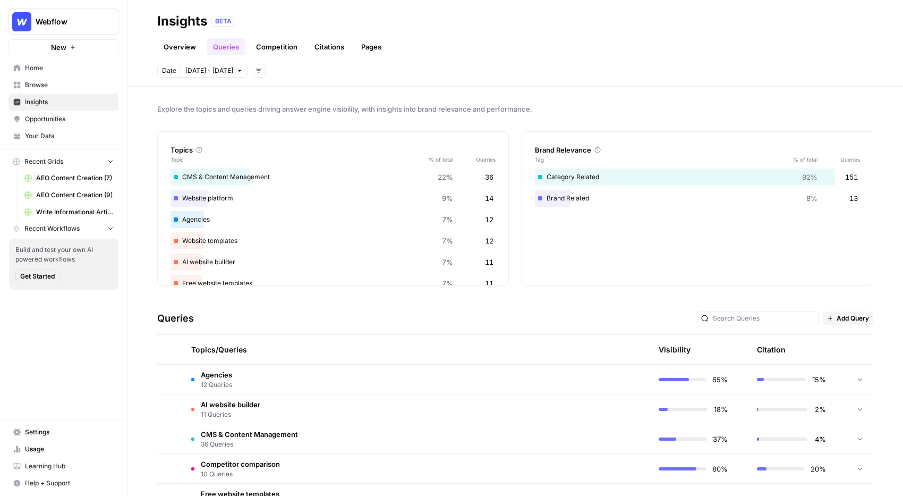
click at [270, 46] on link "Competition" at bounding box center [277, 46] width 54 height 17
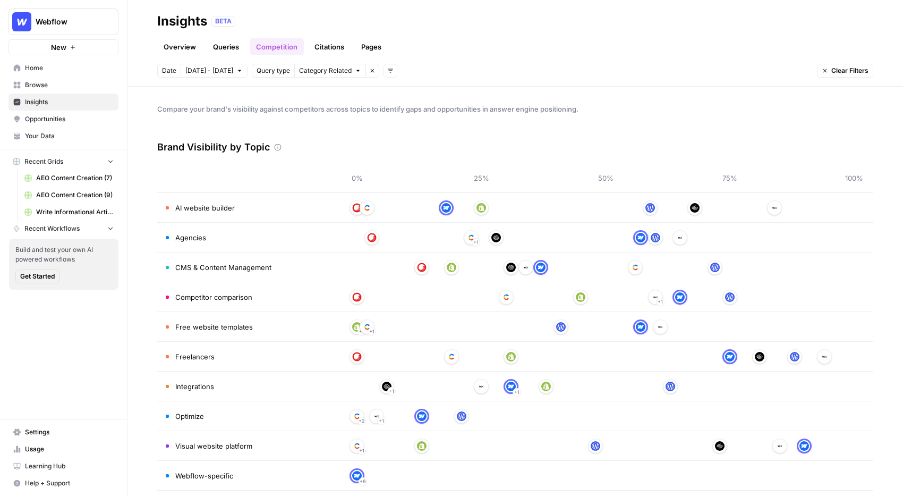
click at [320, 43] on link "Citations" at bounding box center [329, 46] width 43 height 17
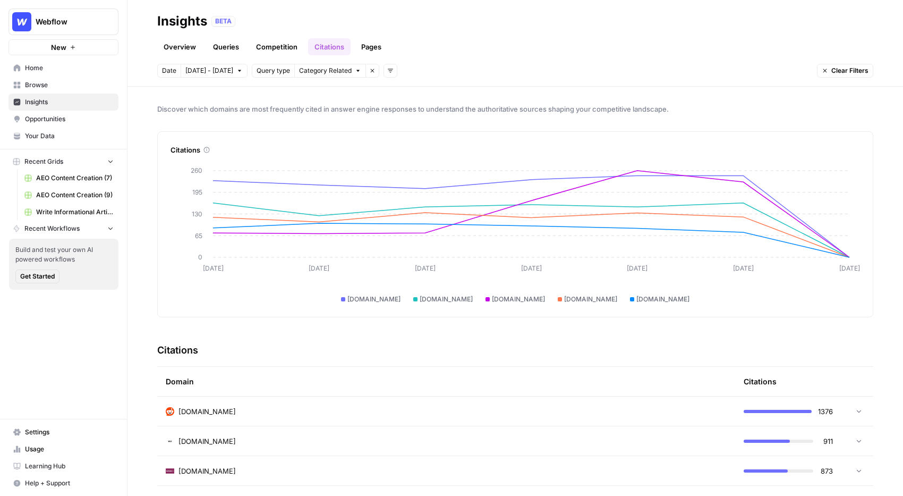
click at [369, 46] on link "Pages" at bounding box center [371, 46] width 33 height 17
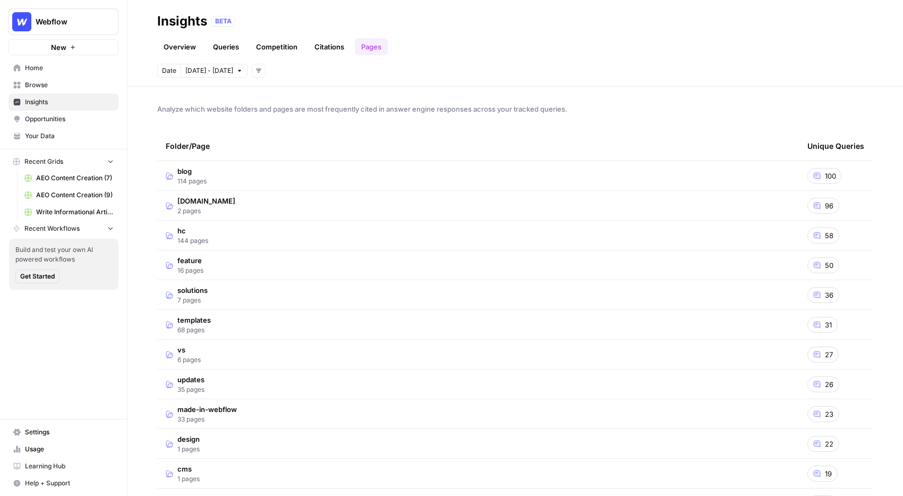
click at [171, 41] on link "Overview" at bounding box center [179, 46] width 45 height 17
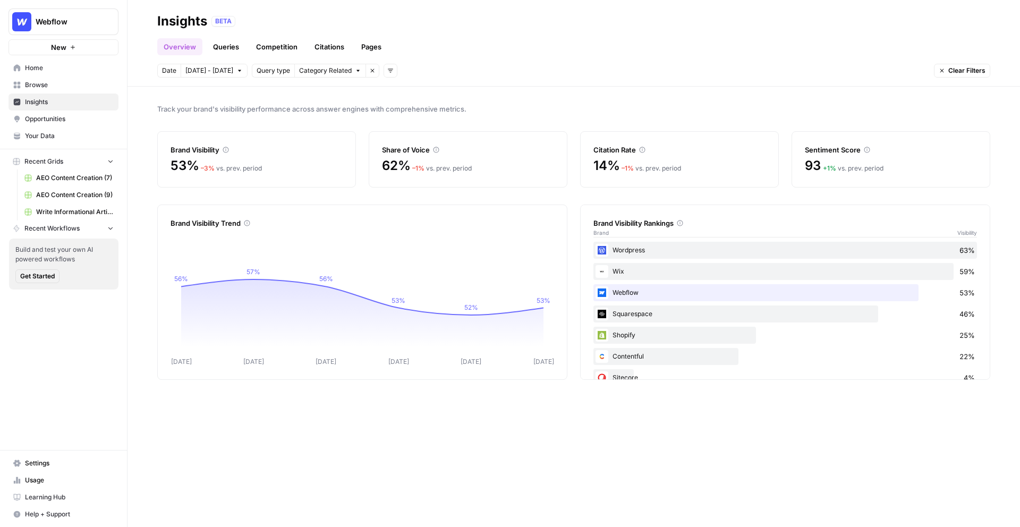
click at [228, 50] on link "Queries" at bounding box center [226, 46] width 39 height 17
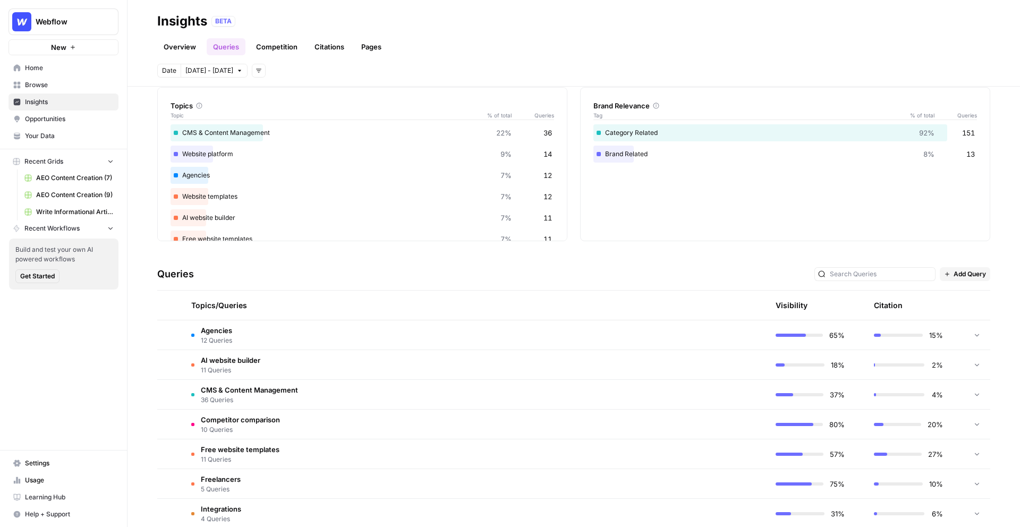
scroll to position [53, 0]
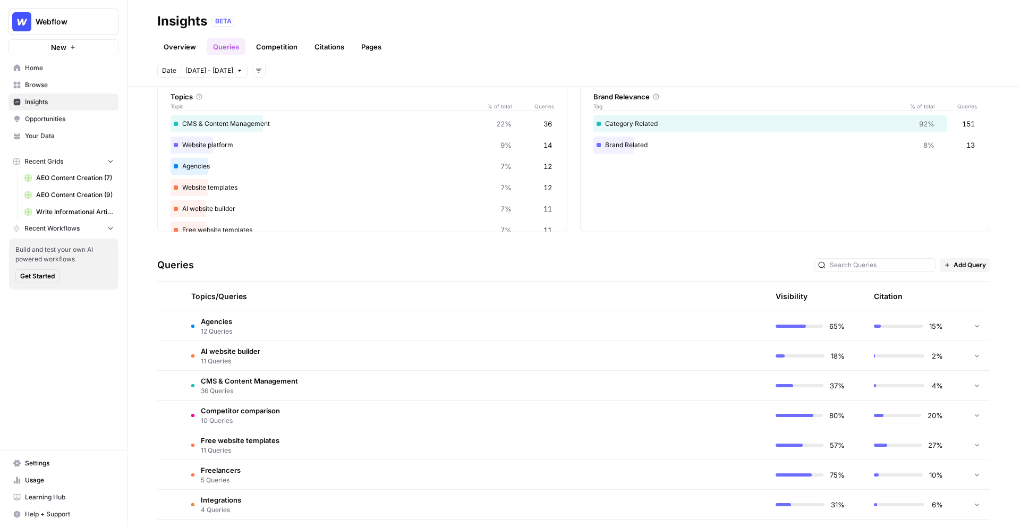
click at [241, 326] on td "Agencies 12 Queries" at bounding box center [425, 325] width 484 height 29
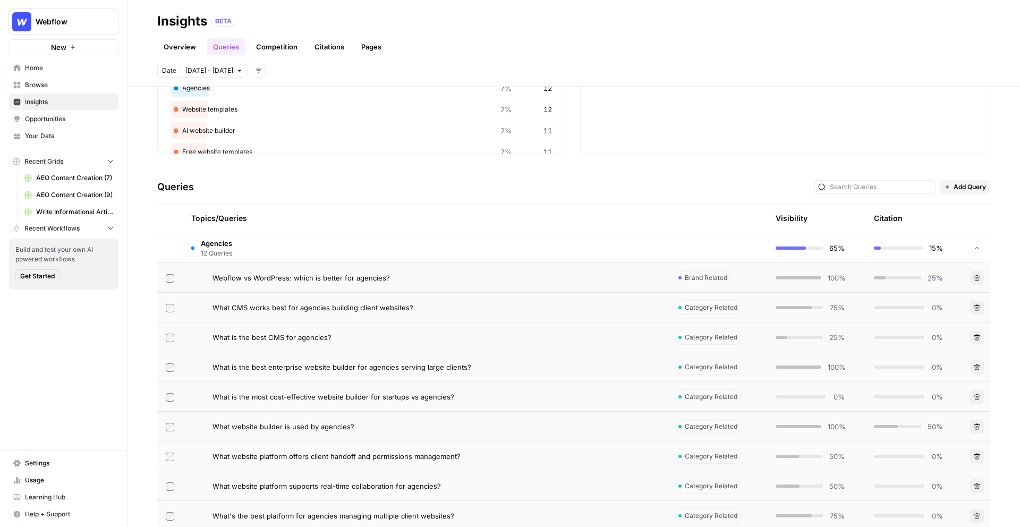
scroll to position [145, 0]
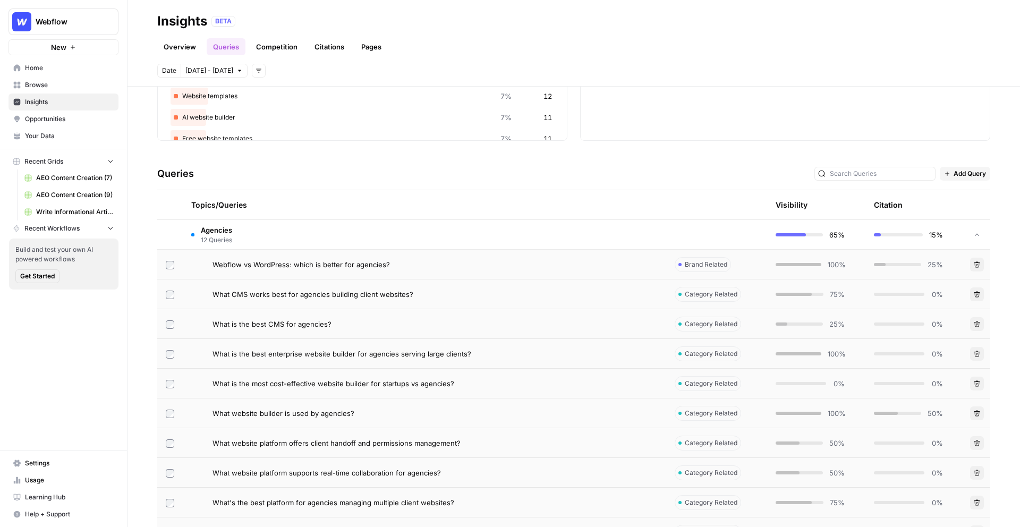
click at [236, 261] on span "Webflow vs WordPress: which is better for agencies?" at bounding box center [301, 264] width 177 height 11
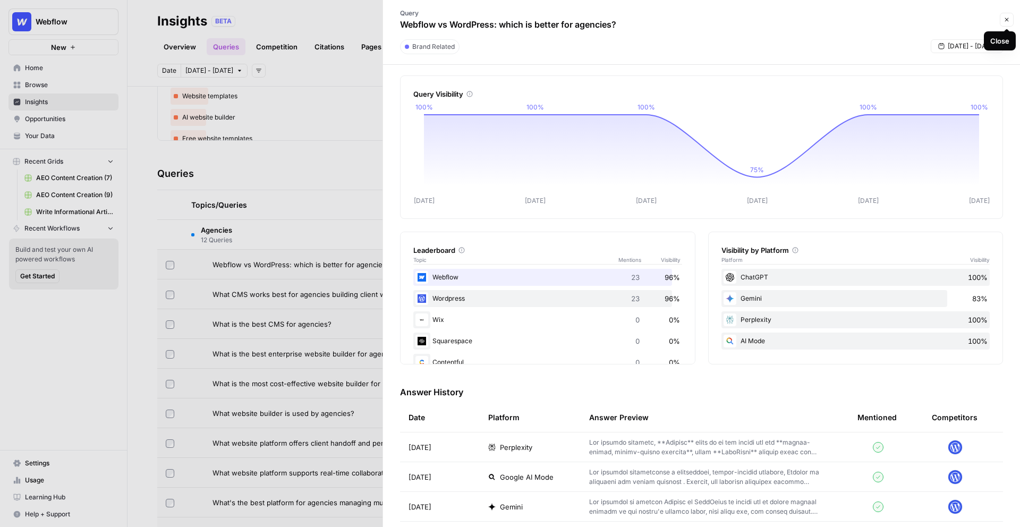
click at [728, 16] on icon "button" at bounding box center [1007, 19] width 6 height 6
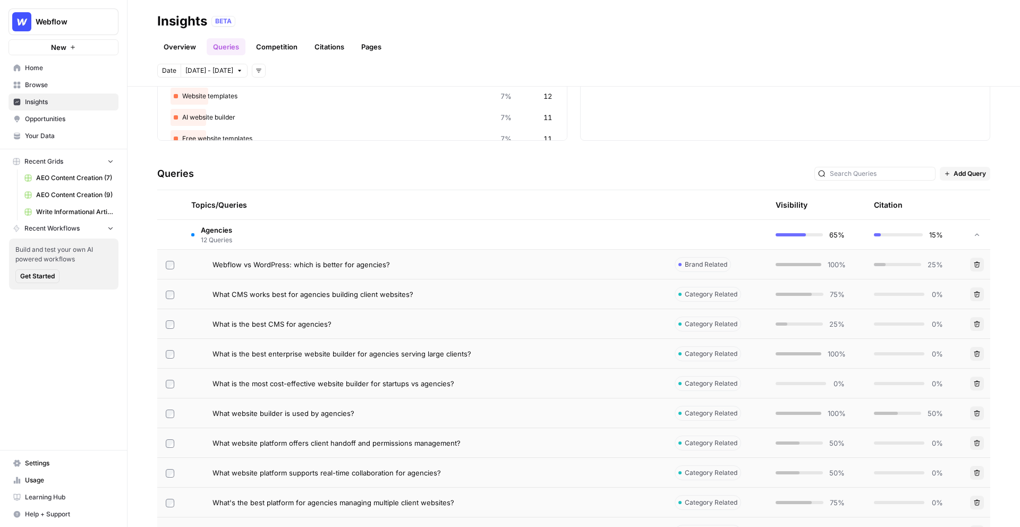
scroll to position [108, 0]
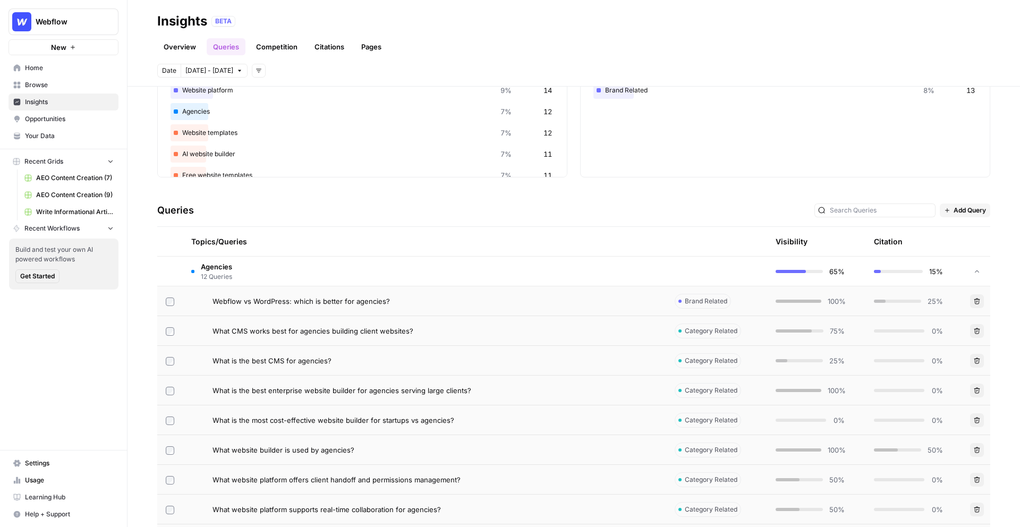
click at [273, 54] on link "Competition" at bounding box center [277, 46] width 54 height 17
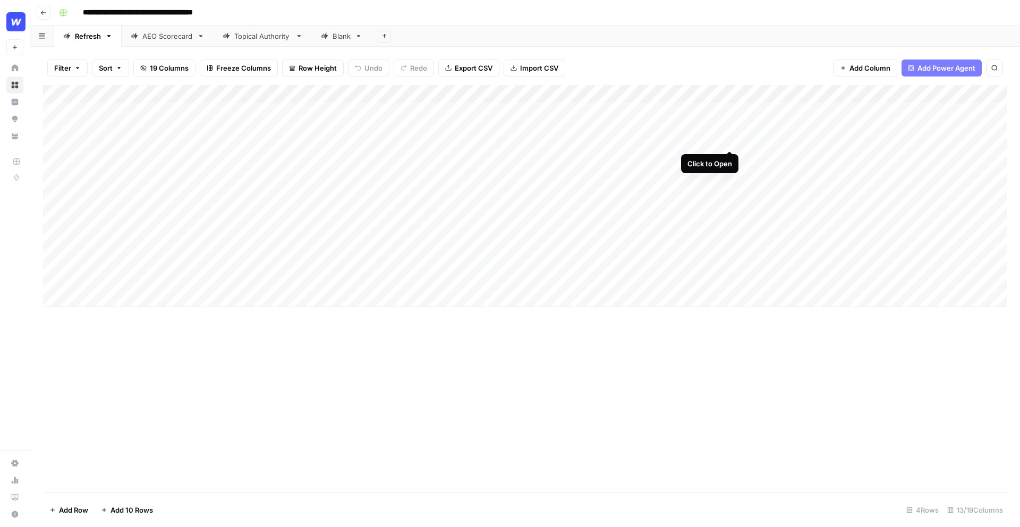
click at [728, 111] on div "Add Column" at bounding box center [525, 196] width 964 height 222
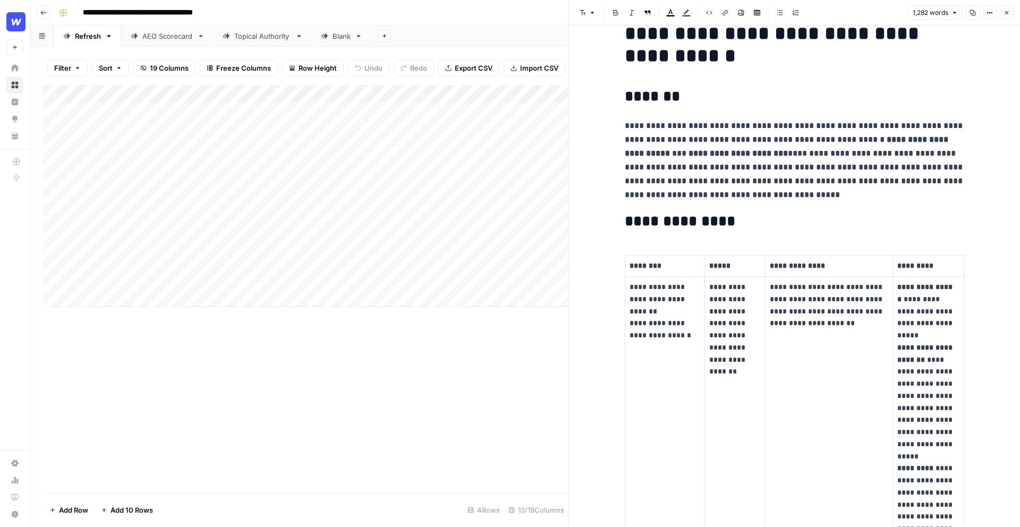
scroll to position [26, 0]
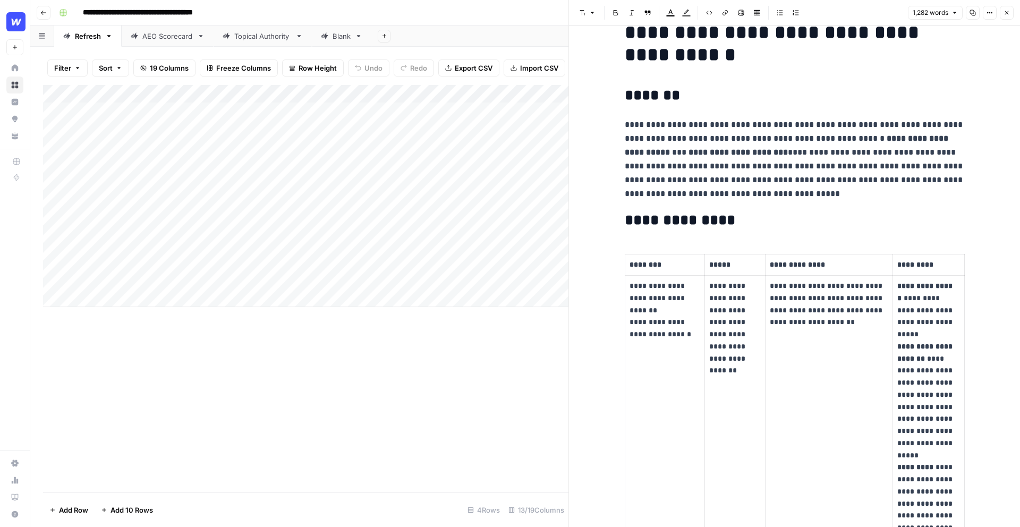
click at [903, 16] on button "Close" at bounding box center [1007, 13] width 14 height 14
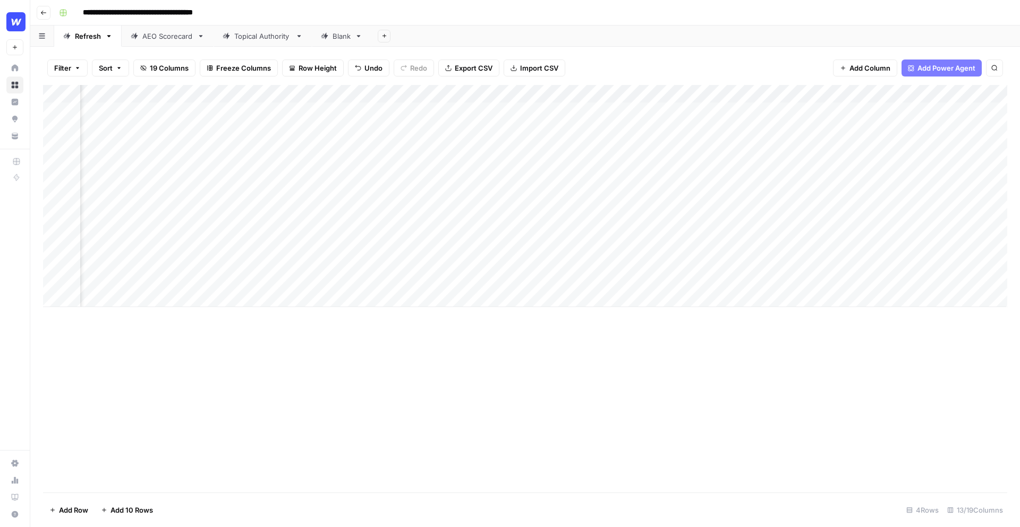
scroll to position [0, 733]
click at [772, 111] on div "Add Column" at bounding box center [525, 196] width 964 height 222
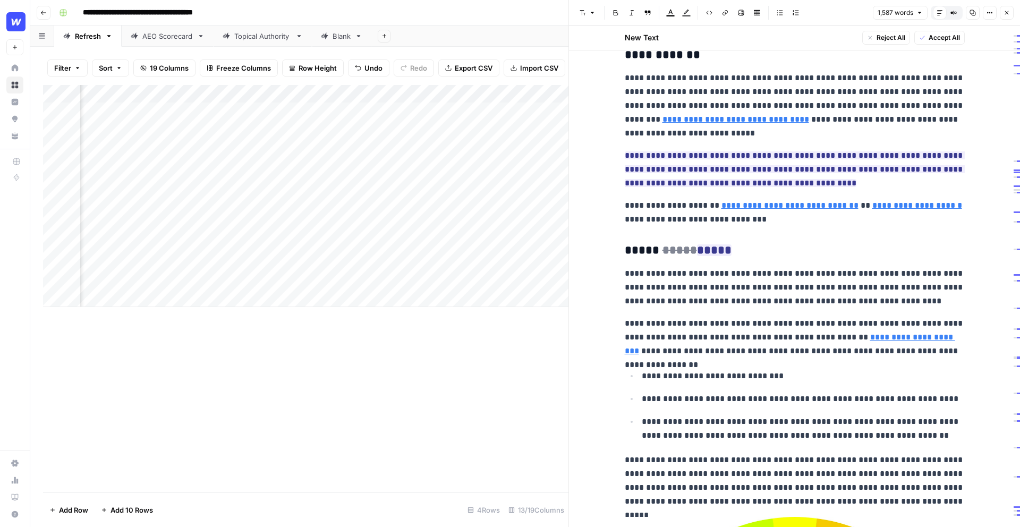
scroll to position [99, 0]
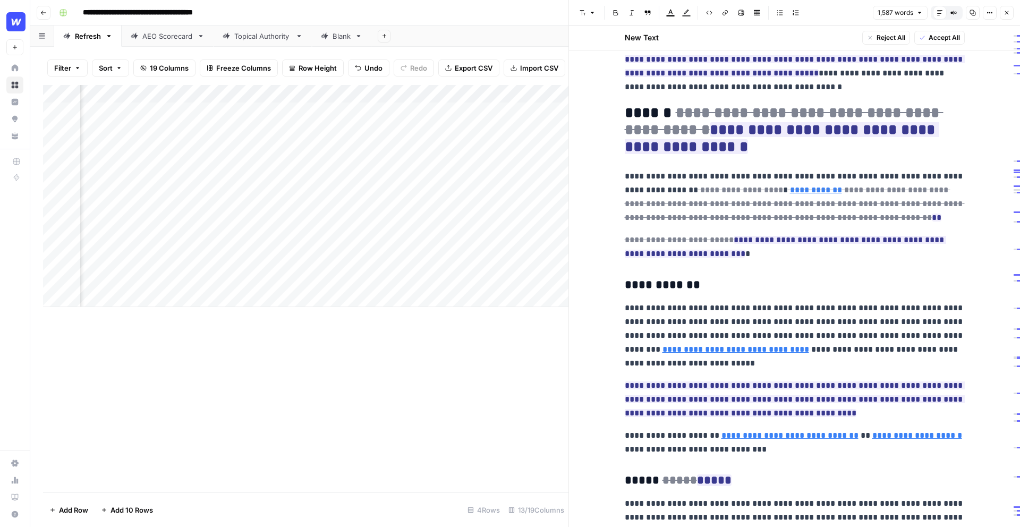
click at [903, 12] on icon "button" at bounding box center [1007, 13] width 6 height 6
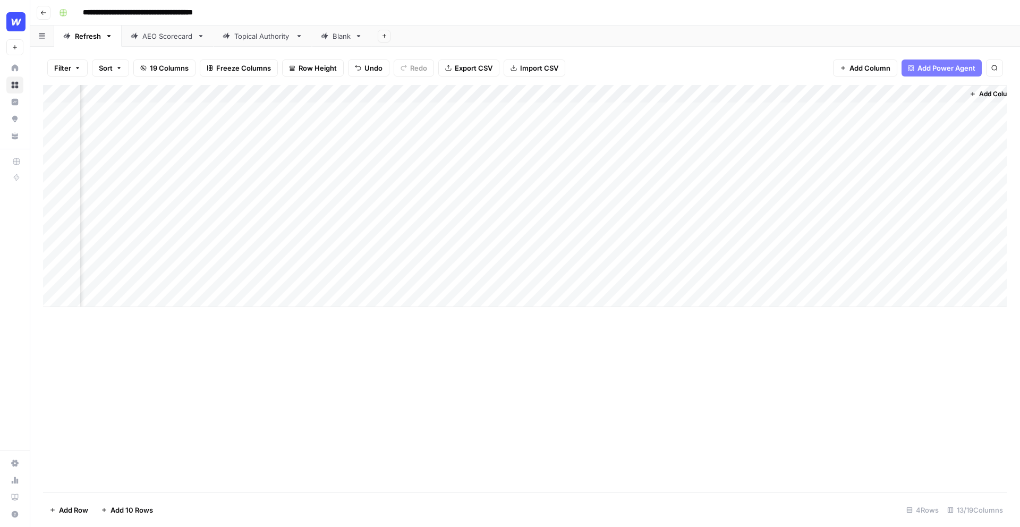
scroll to position [0, 769]
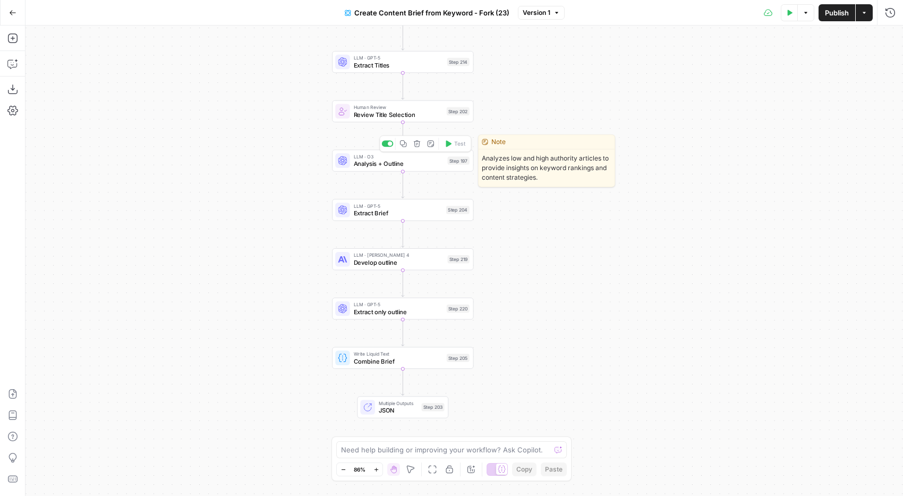
click at [378, 163] on span "Analysis + Outline" at bounding box center [399, 163] width 90 height 9
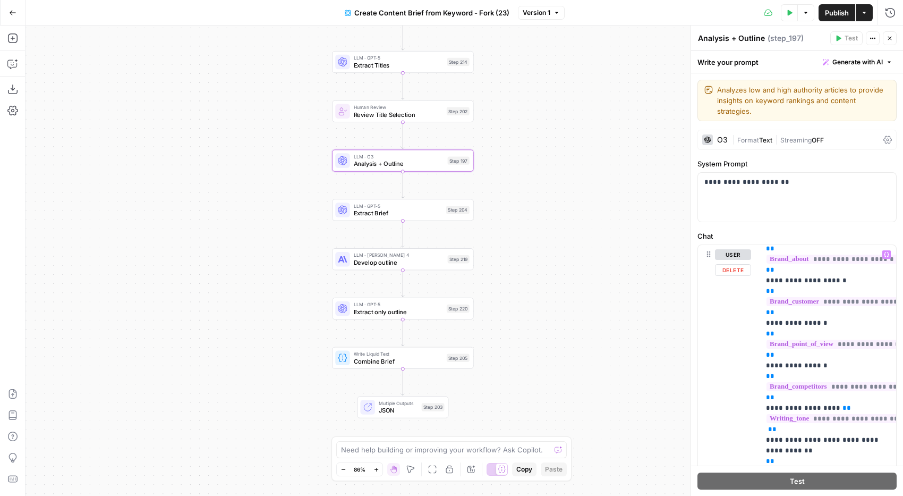
scroll to position [312, 0]
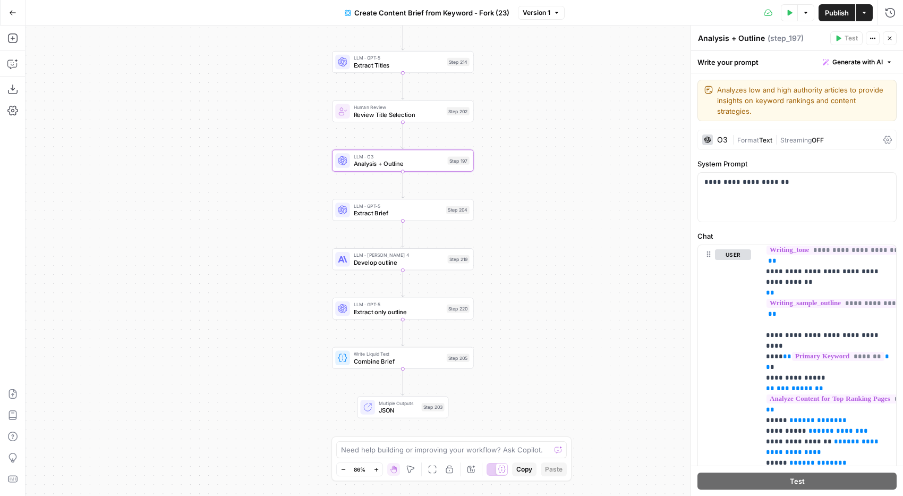
click at [724, 136] on div "O3" at bounding box center [722, 139] width 11 height 7
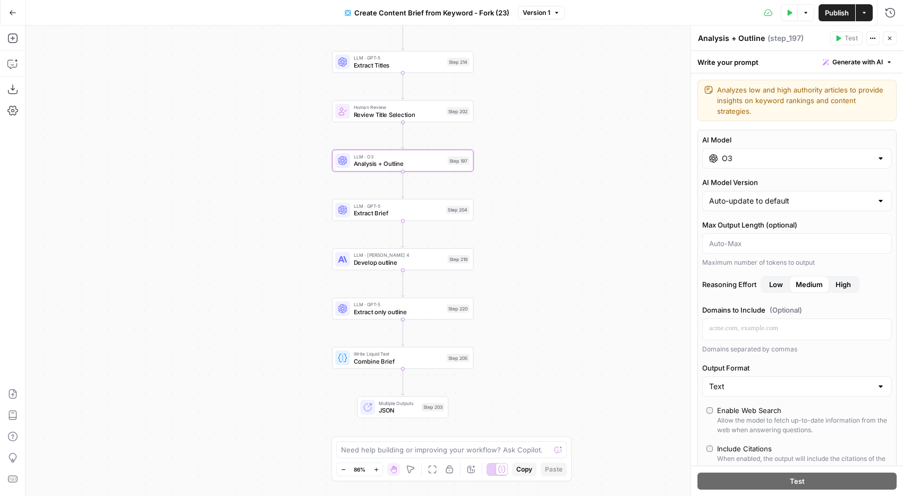
click at [894, 36] on button "Close" at bounding box center [890, 38] width 14 height 14
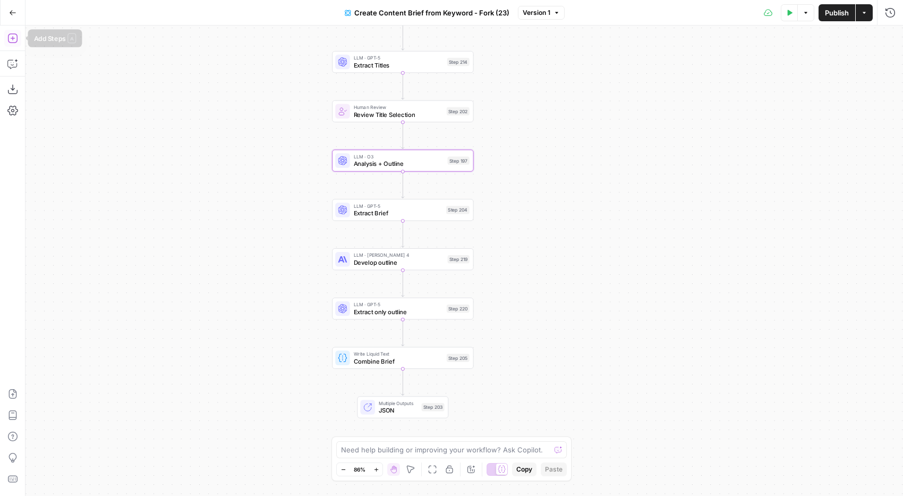
click at [11, 40] on icon "button" at bounding box center [12, 38] width 11 height 11
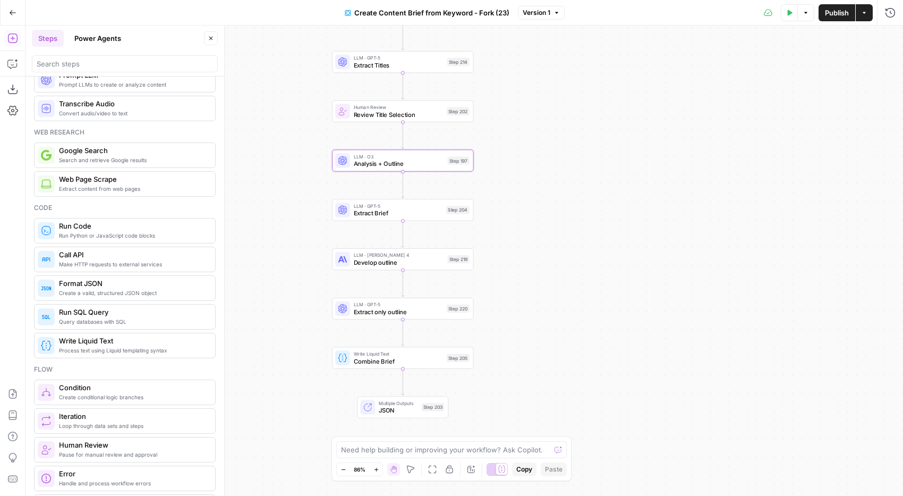
scroll to position [0, 0]
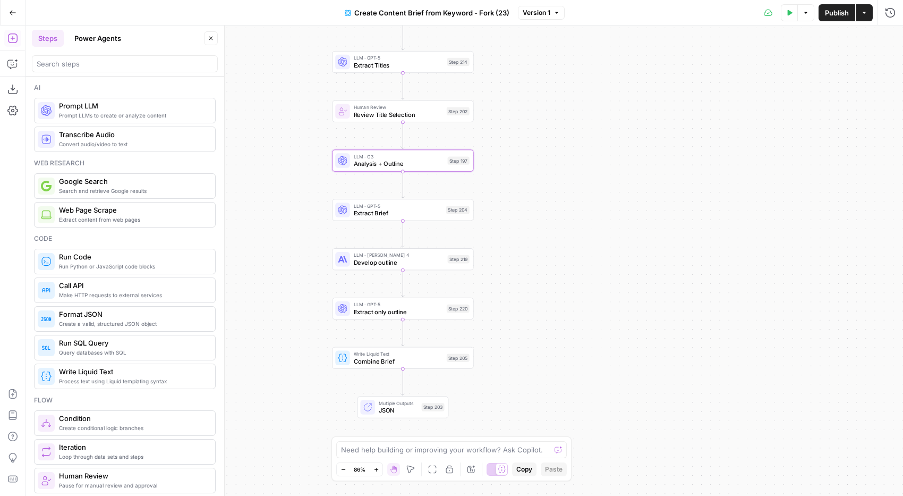
click at [89, 36] on button "Power Agents" at bounding box center [98, 38] width 60 height 17
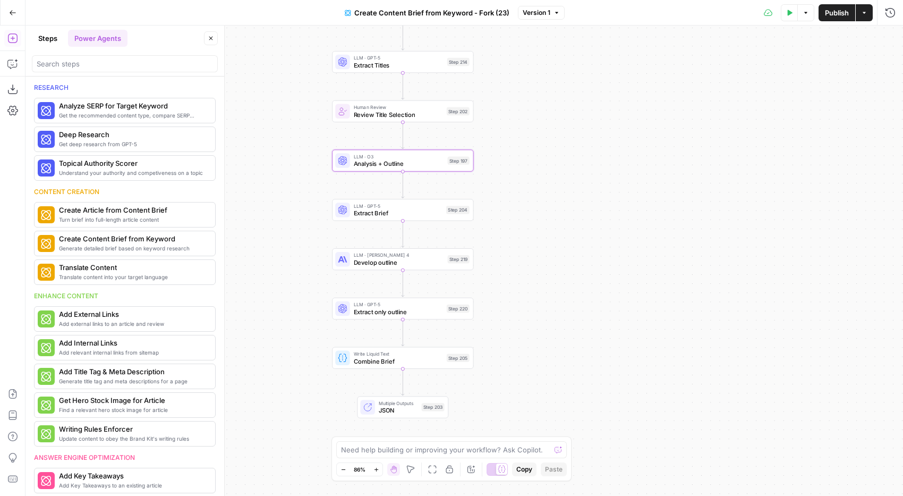
click at [46, 43] on button "Steps" at bounding box center [48, 38] width 32 height 17
